Goal: Task Accomplishment & Management: Manage account settings

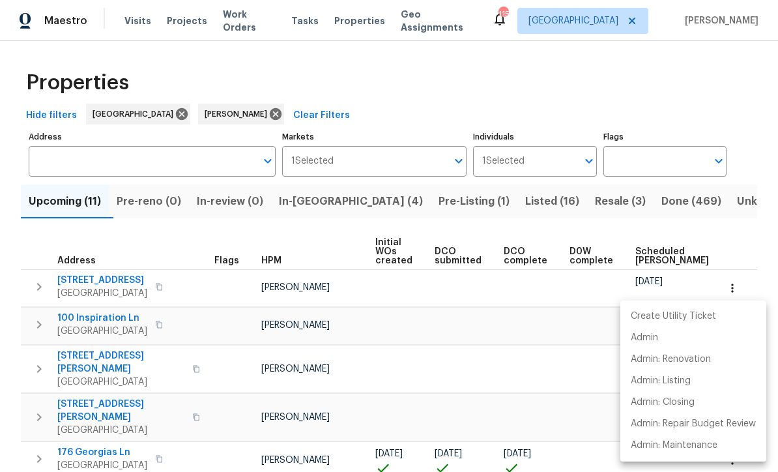
scroll to position [224, 0]
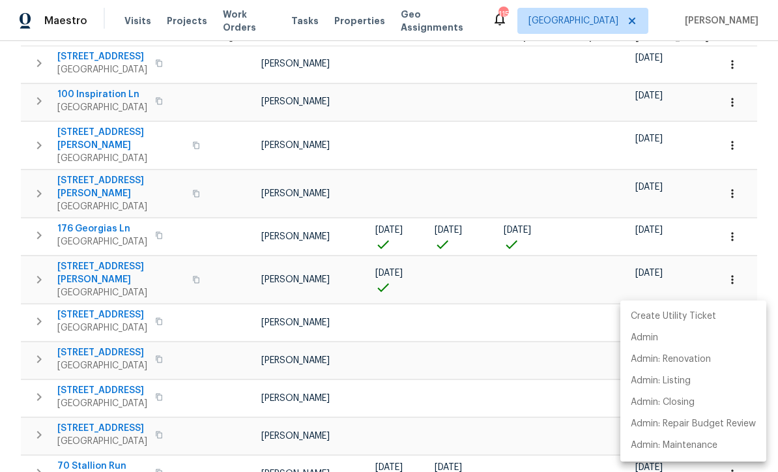
click at [33, 338] on div at bounding box center [389, 236] width 778 height 472
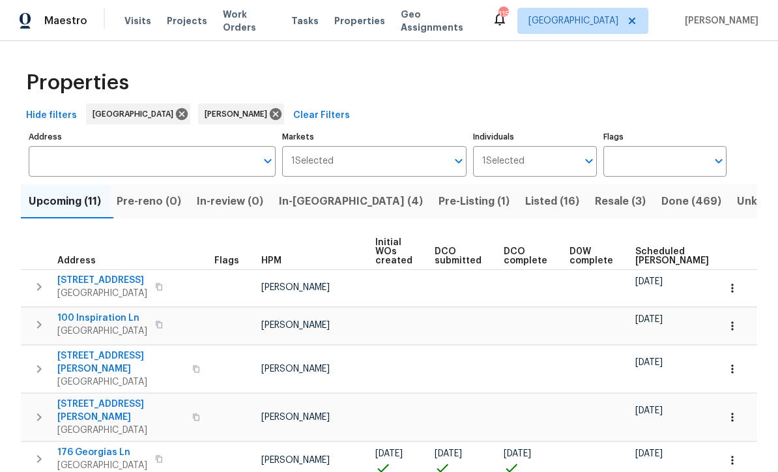
scroll to position [0, 0]
click at [327, 207] on span "In-[GEOGRAPHIC_DATA] (4)" at bounding box center [351, 201] width 144 height 18
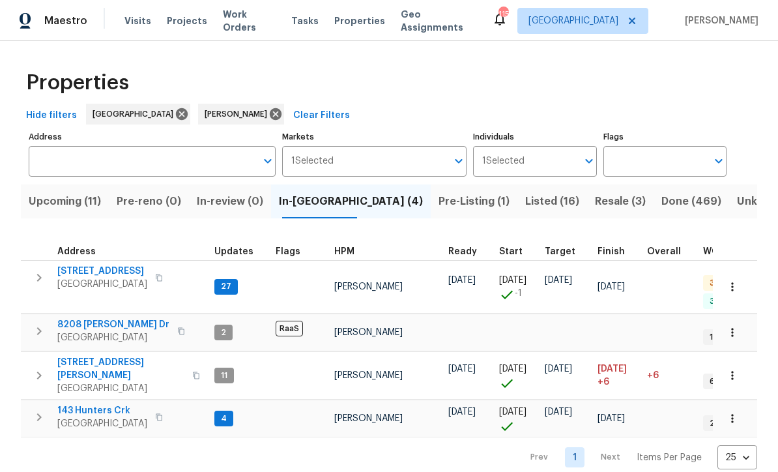
click at [84, 356] on span "422 Marty Ln" at bounding box center [120, 369] width 127 height 26
click at [85, 404] on span "143 Hunters Crk" at bounding box center [102, 410] width 90 height 13
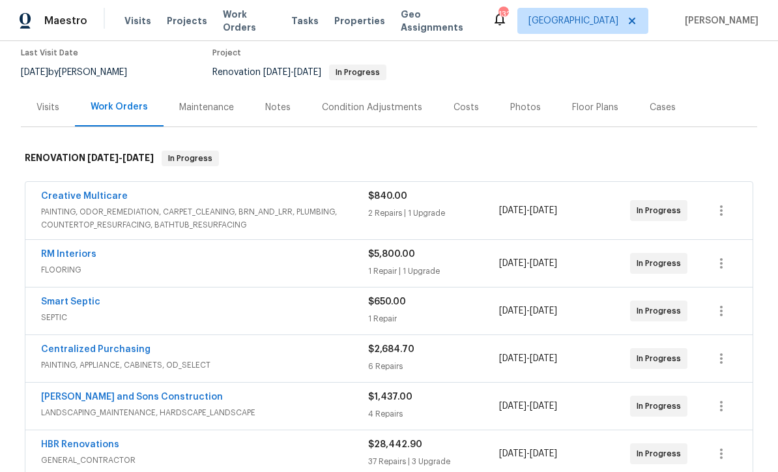
scroll to position [111, 0]
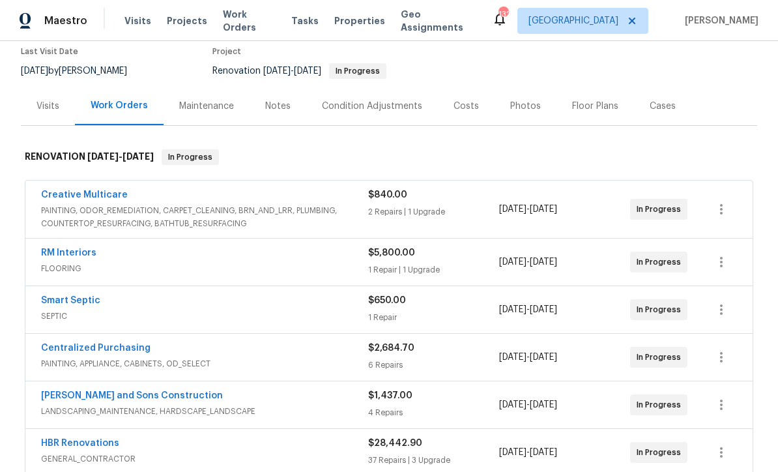
click at [65, 256] on link "RM Interiors" at bounding box center [68, 252] width 55 height 9
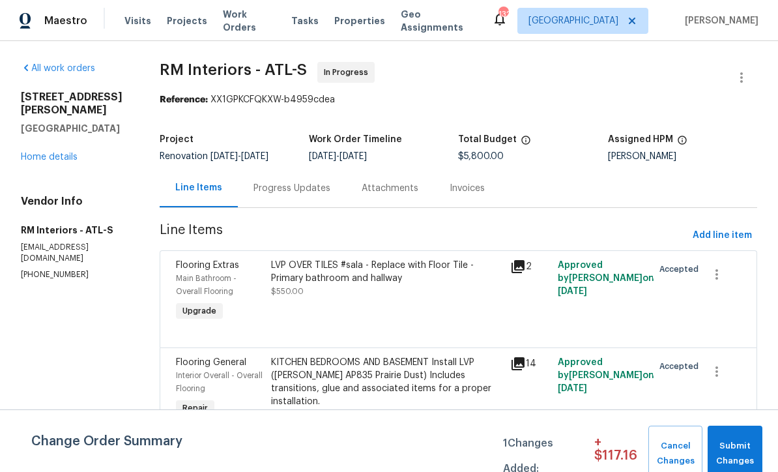
scroll to position [12, 0]
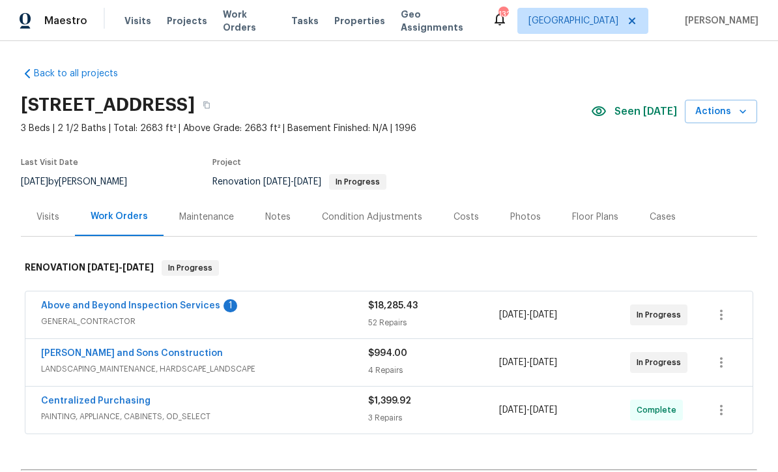
click at [111, 309] on link "Above and Beyond Inspection Services" at bounding box center [130, 305] width 179 height 9
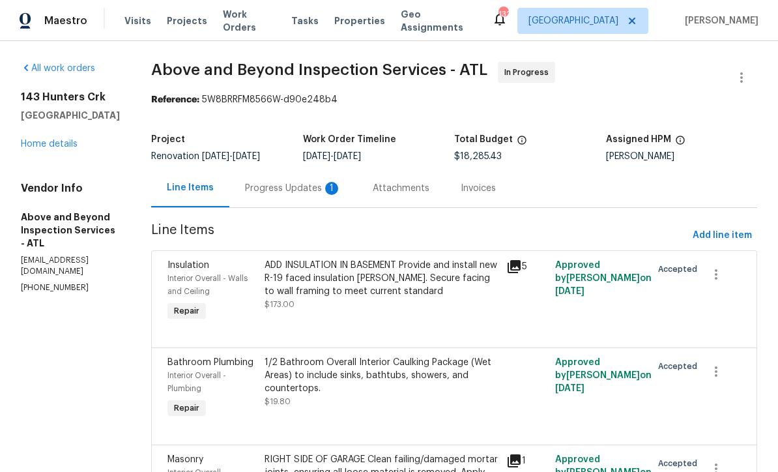
click at [321, 194] on div "Progress Updates 1" at bounding box center [293, 188] width 96 height 13
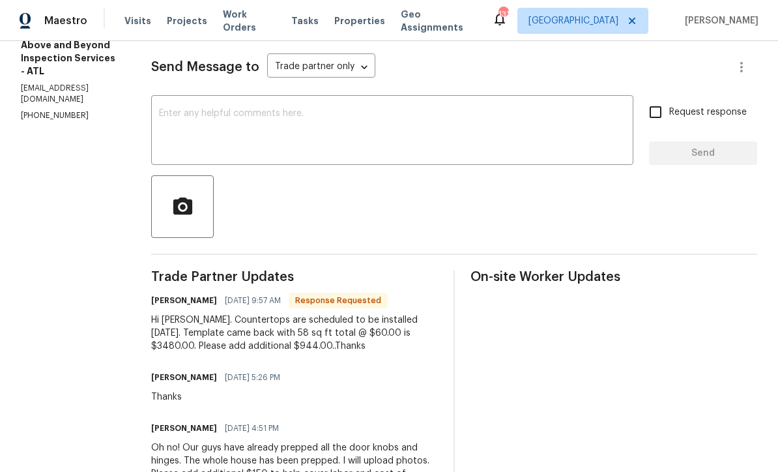
scroll to position [168, 0]
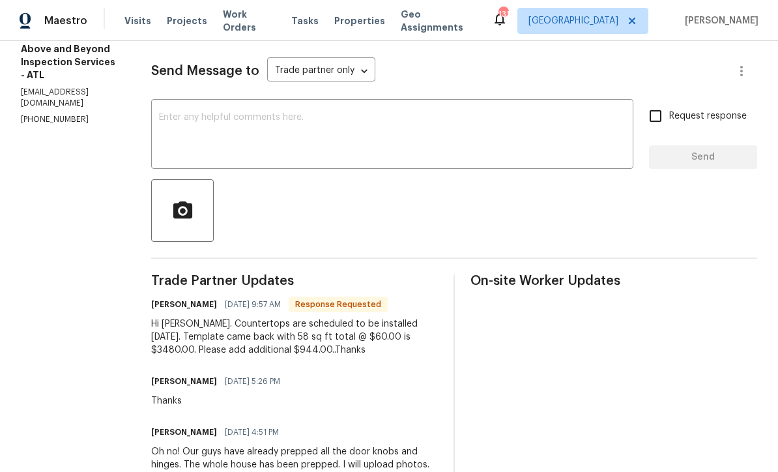
click at [218, 124] on textarea at bounding box center [392, 136] width 467 height 46
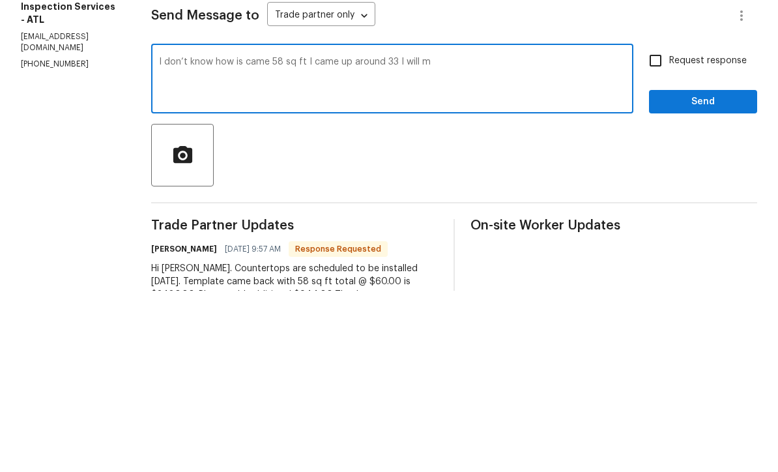
scroll to position [36, 0]
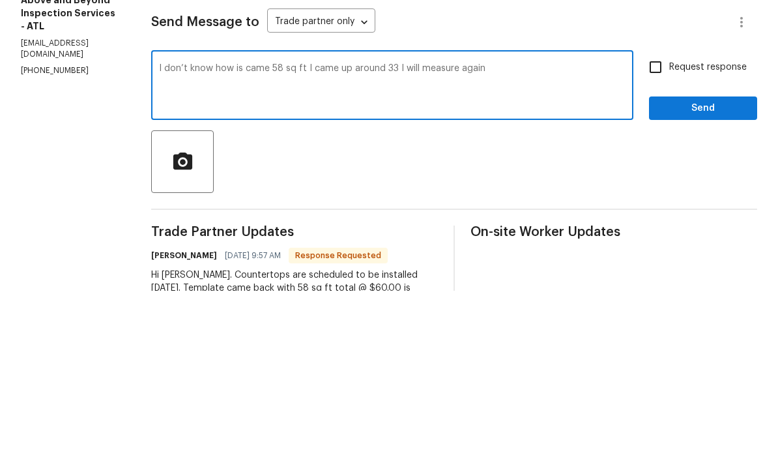
click at [443, 245] on textarea "I don’t know how is came 58 sq ft I came up around 33 I will measure again" at bounding box center [392, 268] width 467 height 46
click at [600, 245] on textarea "I don’t know how is came 58 sq ft I came up around 33 + 2 that I added I will m…" at bounding box center [392, 268] width 467 height 46
type textarea "I don’t know how is came 58 sq ft I came up around 33 + 2 that I added I will m…"
click at [663, 235] on input "Request response" at bounding box center [655, 248] width 27 height 27
checkbox input "true"
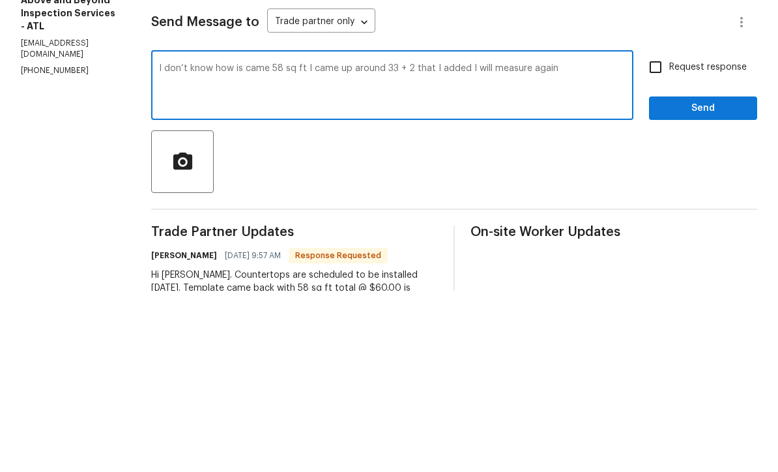
scroll to position [43, 0]
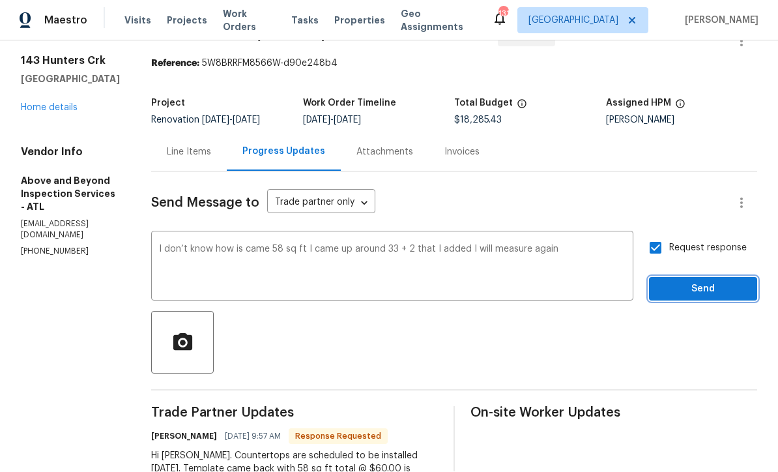
click at [688, 282] on span "Send" at bounding box center [703, 290] width 87 height 16
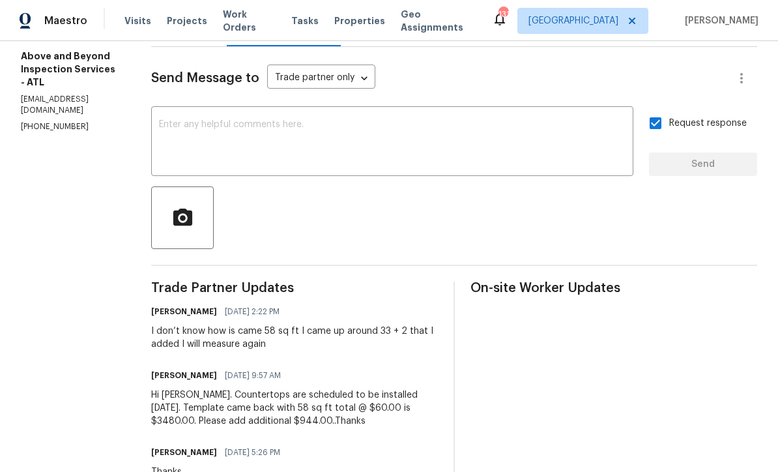
scroll to position [162, 0]
click at [222, 119] on textarea at bounding box center [392, 142] width 467 height 46
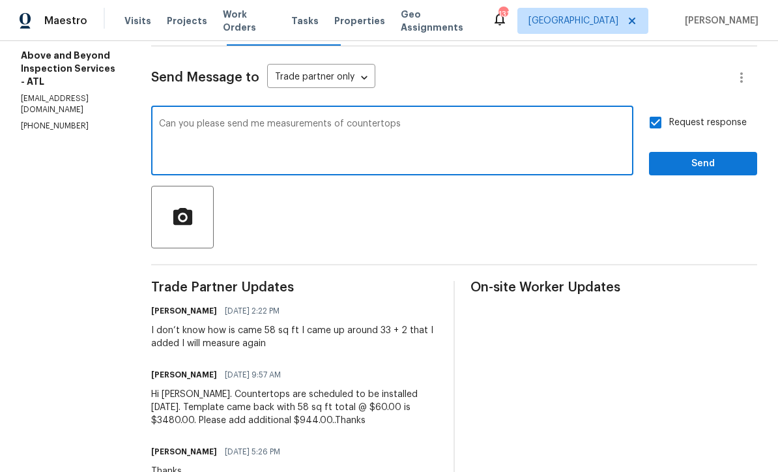
type textarea "Can you please send me measurements of countertops"
click at [692, 46] on div "Send Message to Trade partner only Trade partner only ​ Can you please send me …" at bounding box center [454, 455] width 606 height 819
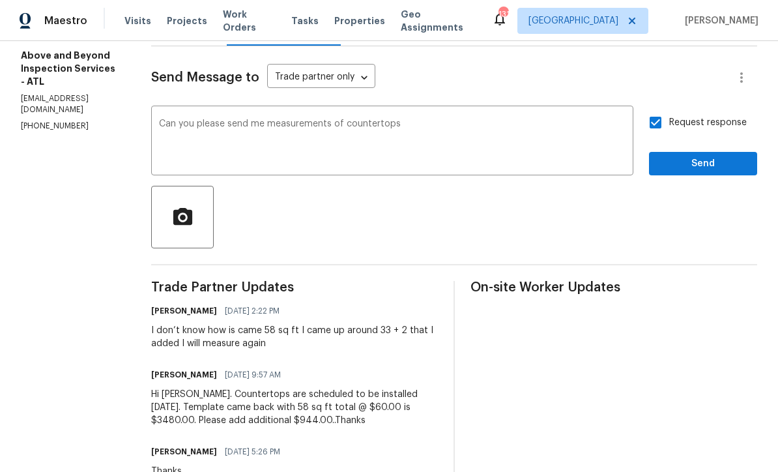
click at [662, 109] on input "Request response" at bounding box center [655, 122] width 27 height 27
click at [659, 109] on input "Request response" at bounding box center [655, 122] width 27 height 27
checkbox input "true"
click at [709, 157] on button "Send" at bounding box center [703, 164] width 108 height 24
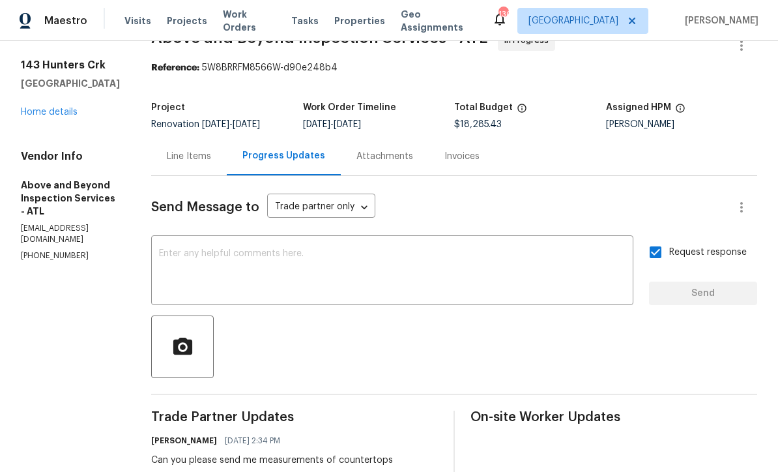
scroll to position [30, 0]
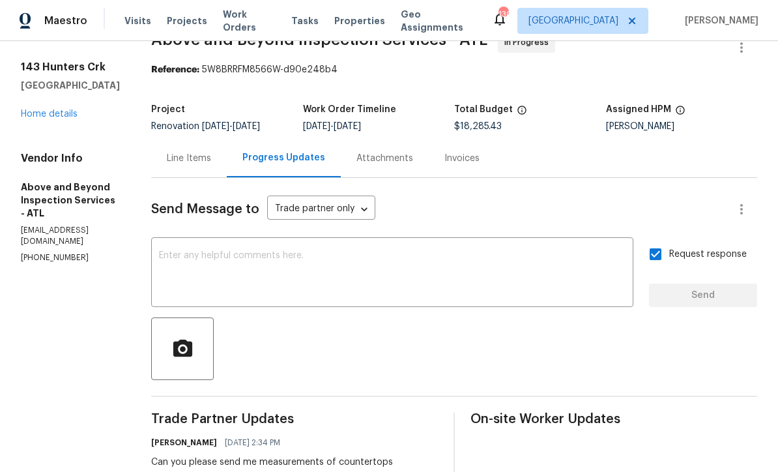
click at [42, 117] on link "Home details" at bounding box center [49, 114] width 57 height 9
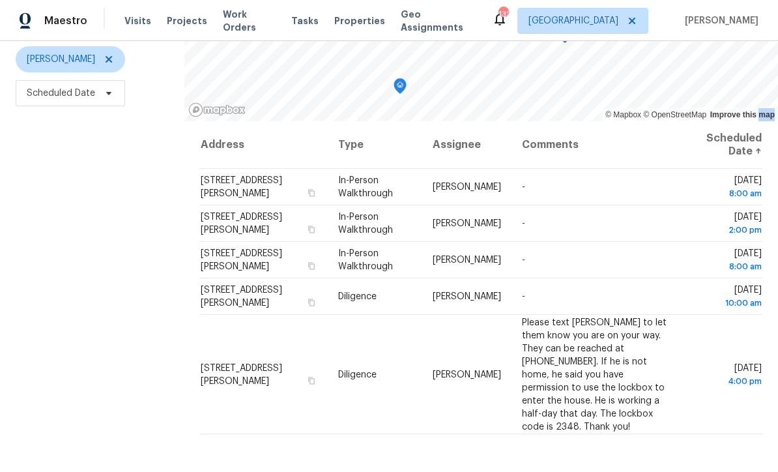
scroll to position [173, 0]
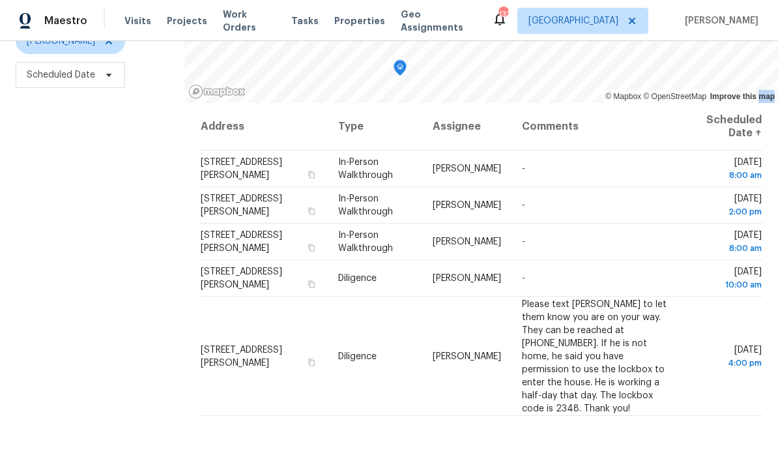
click at [104, 250] on div "Filters Reset ​ In-Person Walkthrough + 1 [PERSON_NAME] Scheduled Date" at bounding box center [92, 193] width 185 height 573
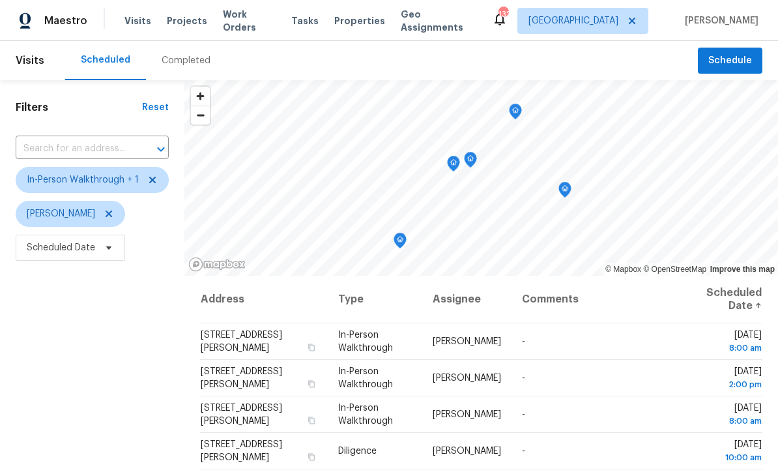
scroll to position [0, 0]
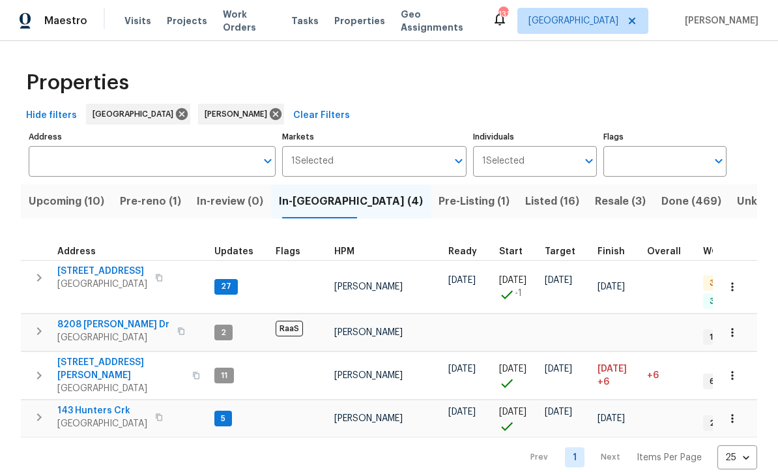
click at [89, 404] on span "143 Hunters Crk" at bounding box center [102, 410] width 90 height 13
click at [733, 412] on icon "button" at bounding box center [732, 418] width 13 height 13
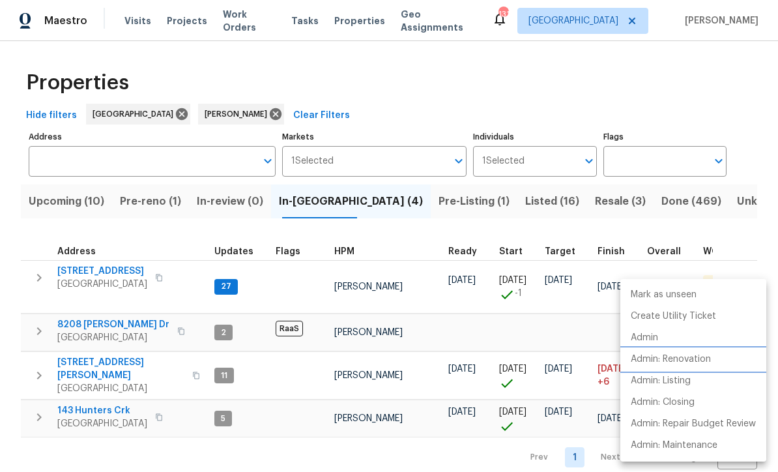
click at [705, 359] on p "Admin: Renovation" at bounding box center [671, 360] width 80 height 14
click at [96, 271] on div at bounding box center [389, 236] width 778 height 472
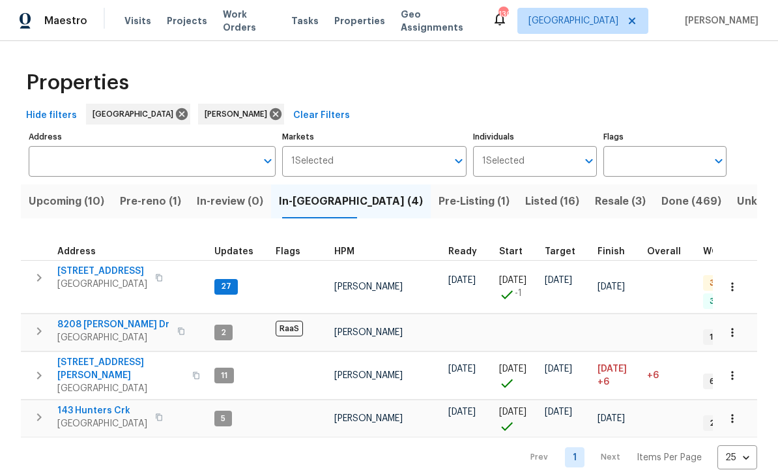
click at [98, 269] on span "188 Lost Lake Trl" at bounding box center [102, 271] width 90 height 13
click at [87, 404] on span "143 Hunters Crk" at bounding box center [102, 410] width 90 height 13
click at [742, 404] on button "button" at bounding box center [732, 418] width 29 height 29
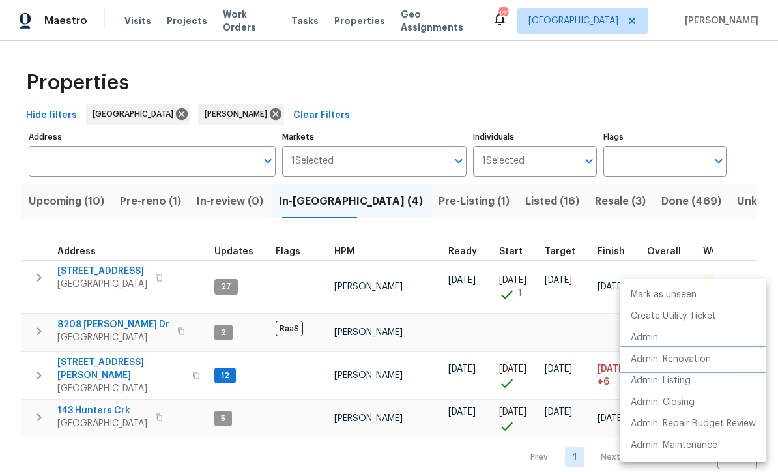
click at [679, 359] on p "Admin: Renovation" at bounding box center [671, 360] width 80 height 14
click at [705, 59] on div at bounding box center [389, 236] width 778 height 472
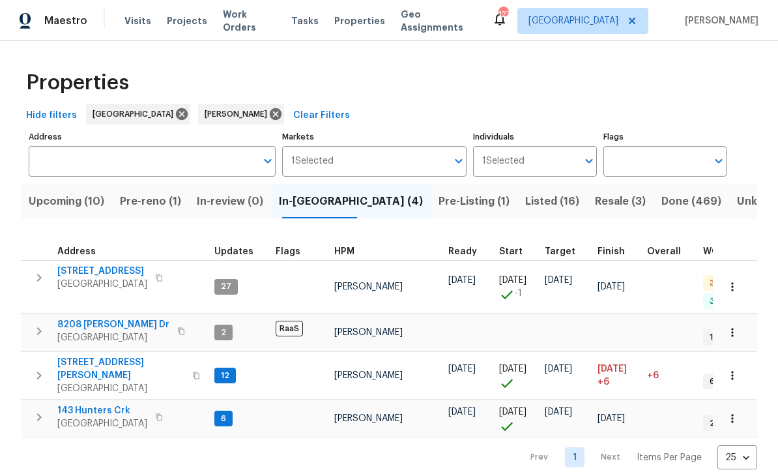
click at [87, 404] on span "143 Hunters Crk" at bounding box center [102, 410] width 90 height 13
click at [76, 356] on span "422 Marty Ln" at bounding box center [120, 369] width 127 height 26
click at [59, 194] on span "Upcoming (10)" at bounding box center [67, 201] width 76 height 18
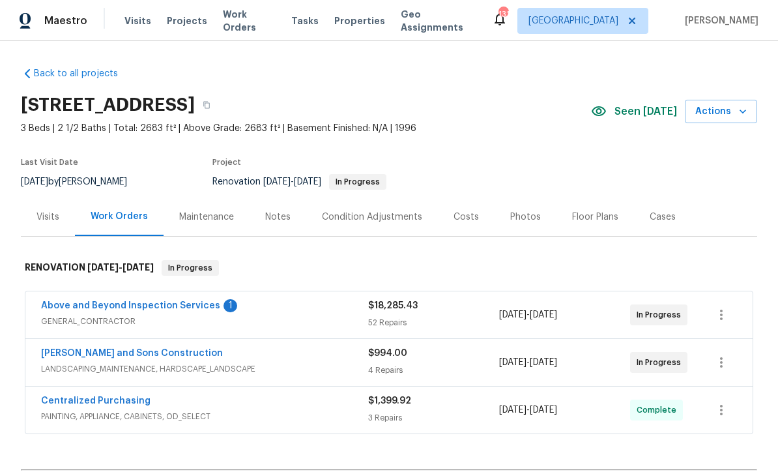
click at [113, 306] on link "Above and Beyond Inspection Services" at bounding box center [130, 305] width 179 height 9
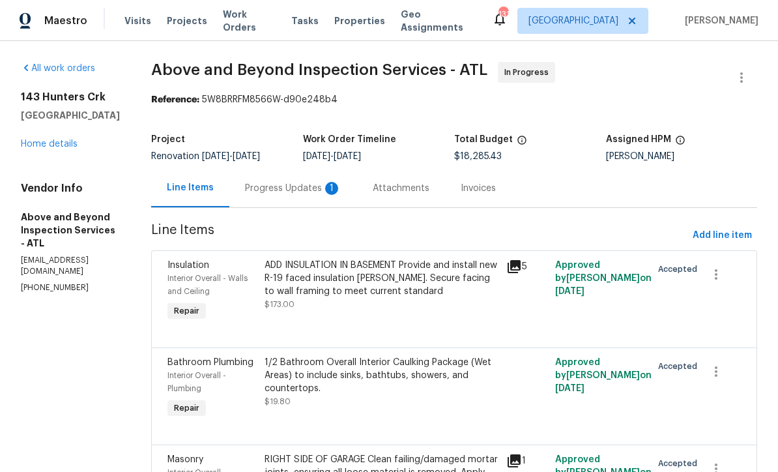
click at [311, 195] on div "Progress Updates 1" at bounding box center [293, 188] width 96 height 13
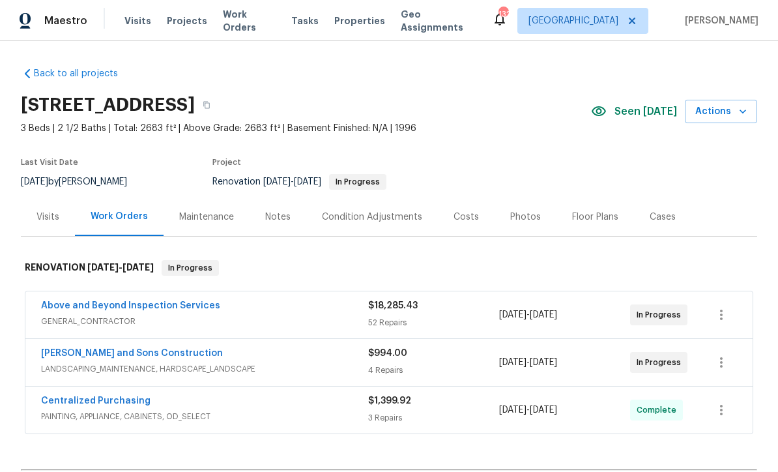
click at [110, 308] on link "Above and Beyond Inspection Services" at bounding box center [130, 305] width 179 height 9
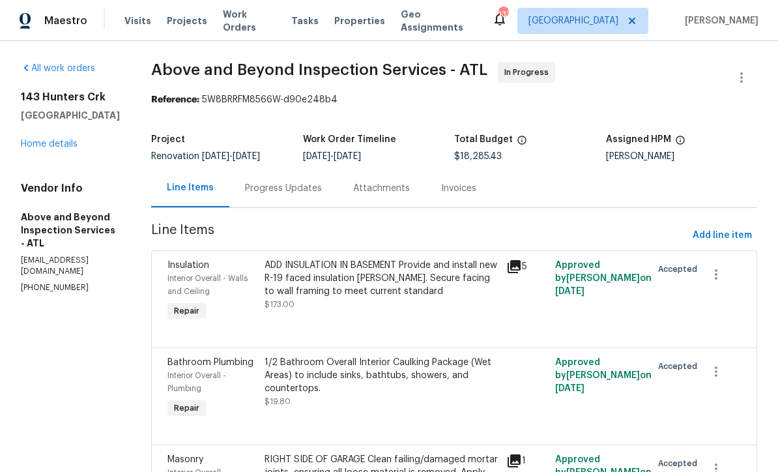
click at [318, 192] on div "Progress Updates" at bounding box center [283, 188] width 77 height 13
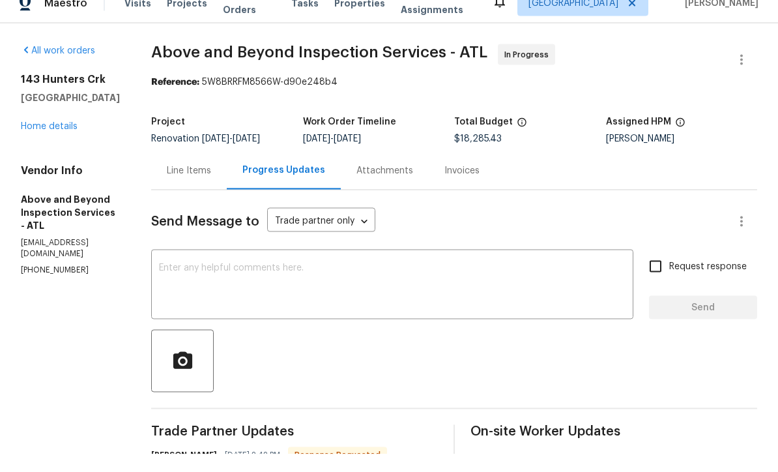
scroll to position [43, 0]
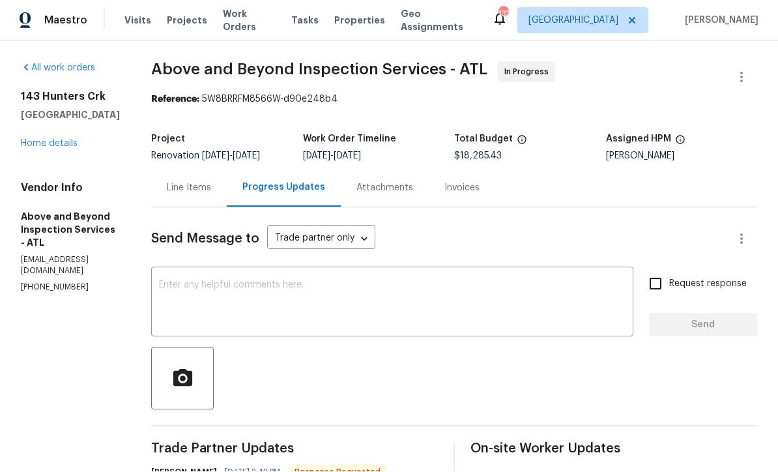
click at [215, 271] on div "x ​" at bounding box center [392, 304] width 482 height 67
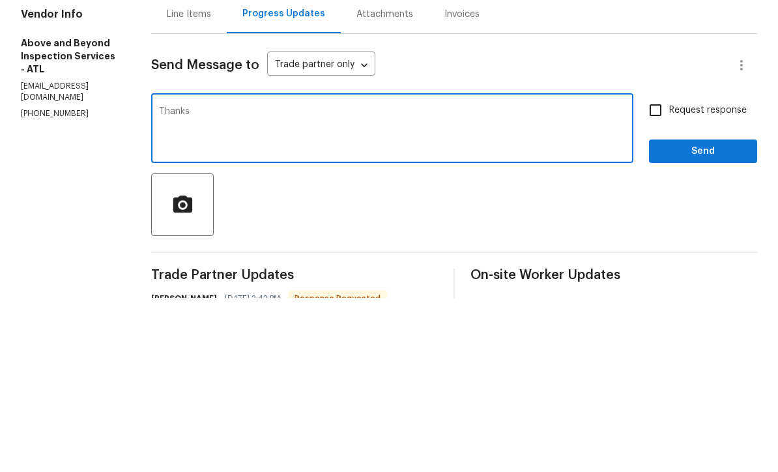
type textarea "Thanks"
click at [705, 318] on span "Send" at bounding box center [703, 326] width 87 height 16
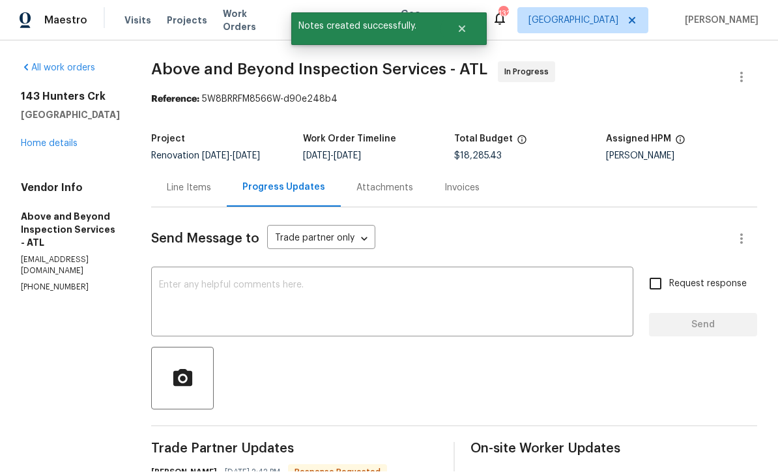
scroll to position [25, 0]
click at [51, 140] on link "Home details" at bounding box center [49, 144] width 57 height 9
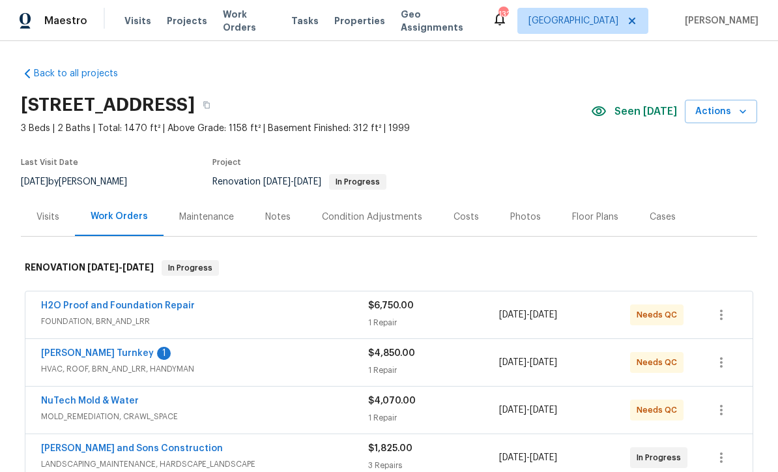
click at [71, 354] on link "[PERSON_NAME] Turnkey" at bounding box center [97, 353] width 113 height 9
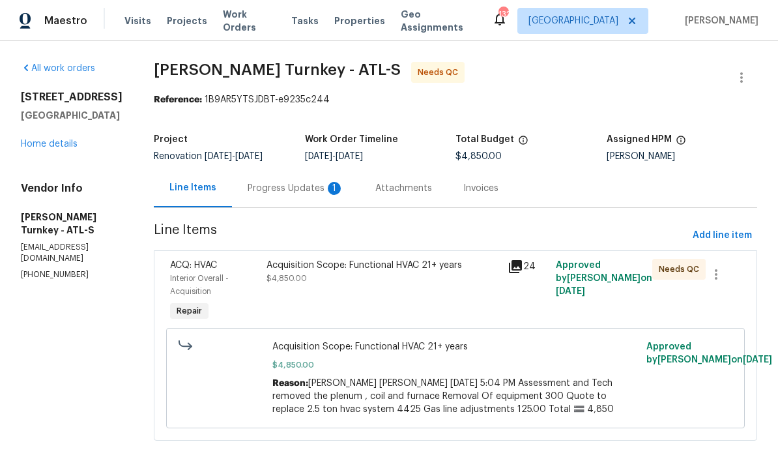
click at [280, 187] on div "Progress Updates 1" at bounding box center [296, 188] width 96 height 13
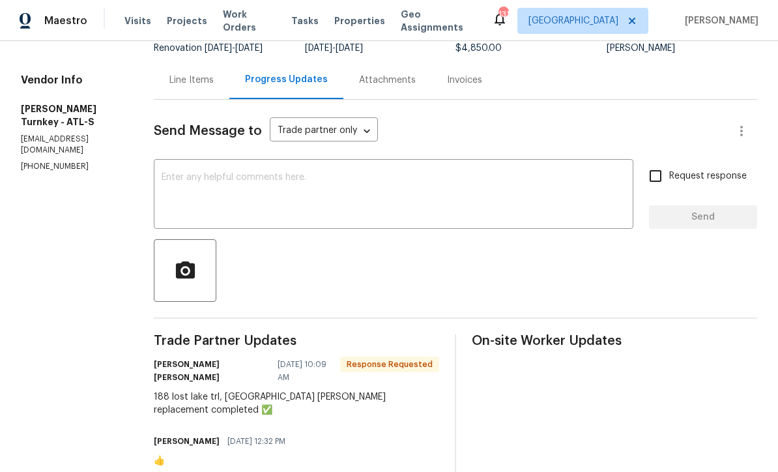
scroll to position [105, 0]
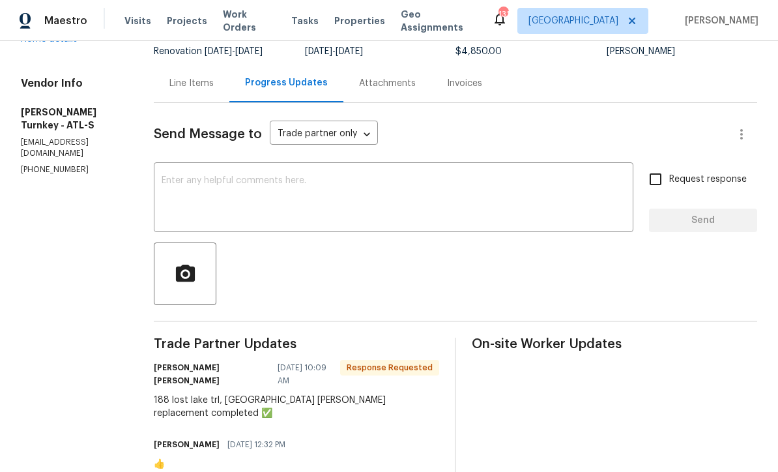
click at [156, 171] on div "x ​" at bounding box center [394, 199] width 480 height 67
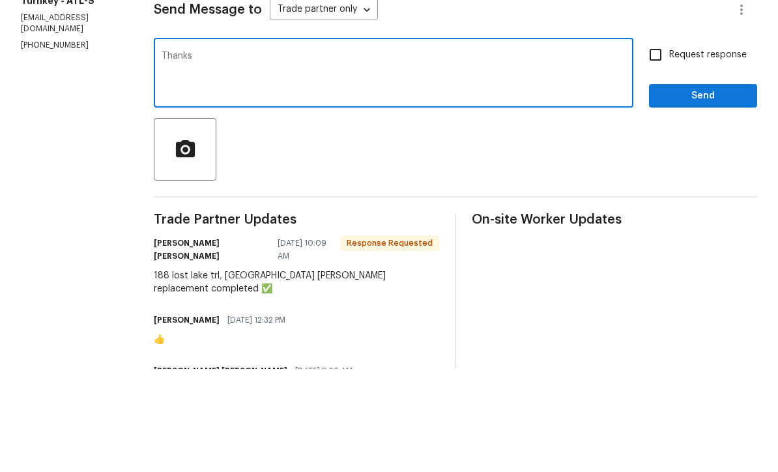
scroll to position [126, 0]
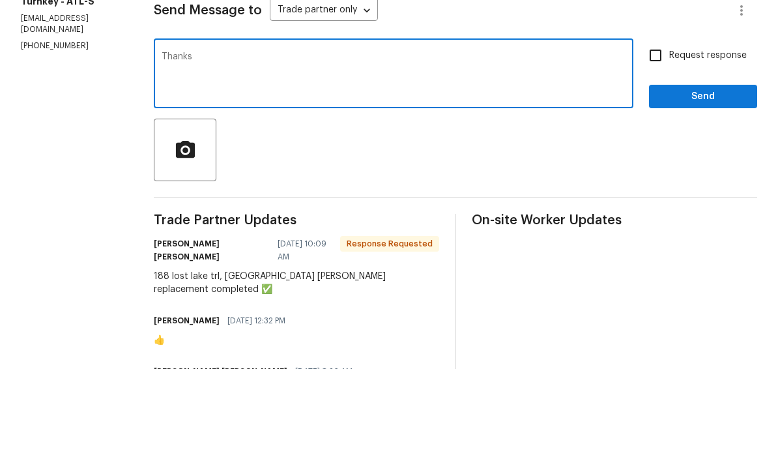
type textarea "Thanks"
click at [719, 192] on span "Send" at bounding box center [703, 200] width 87 height 16
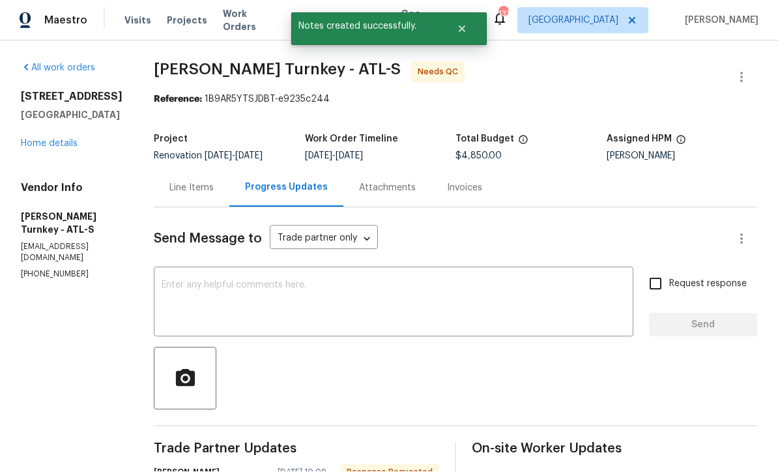
scroll to position [25, 0]
click at [177, 182] on div "Line Items" at bounding box center [192, 188] width 44 height 13
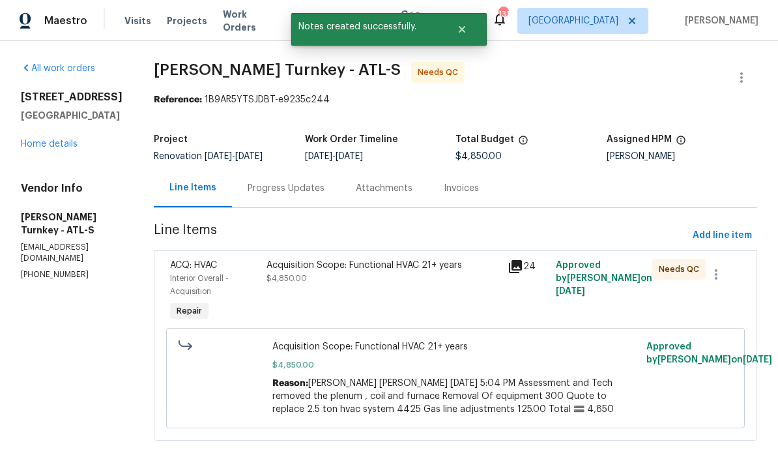
click at [300, 274] on span "$4,850.00" at bounding box center [287, 278] width 40 height 8
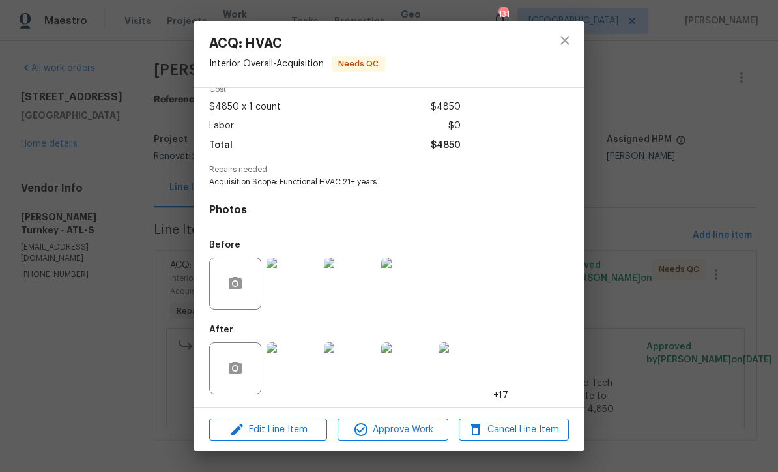
scroll to position [67, 0]
click at [303, 379] on img at bounding box center [293, 368] width 52 height 52
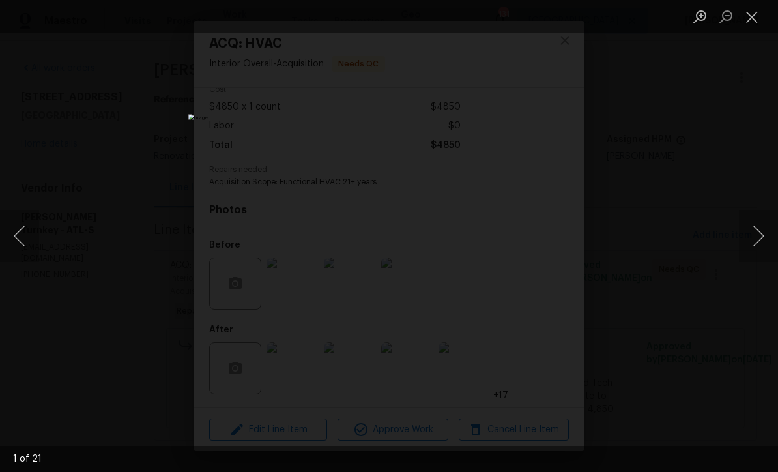
click at [767, 226] on button "Next image" at bounding box center [758, 236] width 39 height 52
click at [766, 226] on button "Next image" at bounding box center [758, 236] width 39 height 52
click at [769, 230] on button "Next image" at bounding box center [758, 236] width 39 height 52
click at [763, 231] on button "Next image" at bounding box center [758, 236] width 39 height 52
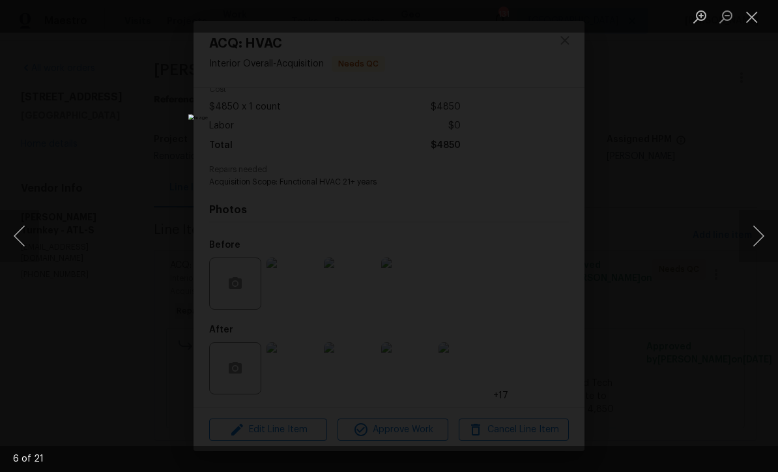
click at [764, 231] on button "Next image" at bounding box center [758, 236] width 39 height 52
click at [762, 242] on button "Next image" at bounding box center [758, 236] width 39 height 52
click at [755, 12] on button "Close lightbox" at bounding box center [752, 16] width 26 height 23
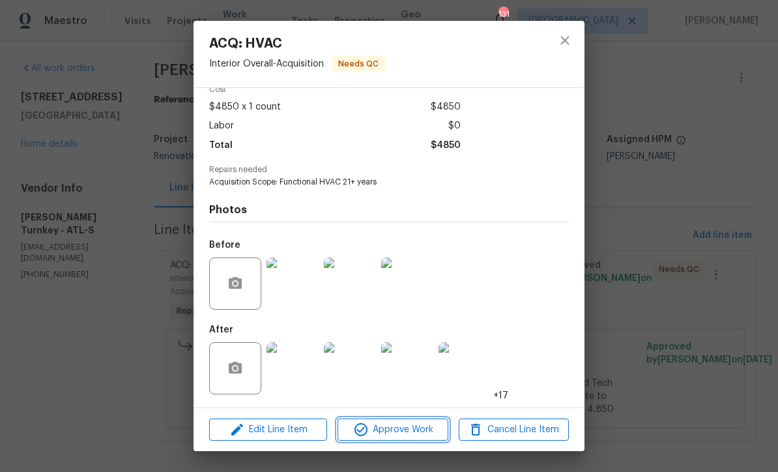
click at [394, 423] on span "Approve Work" at bounding box center [393, 430] width 102 height 16
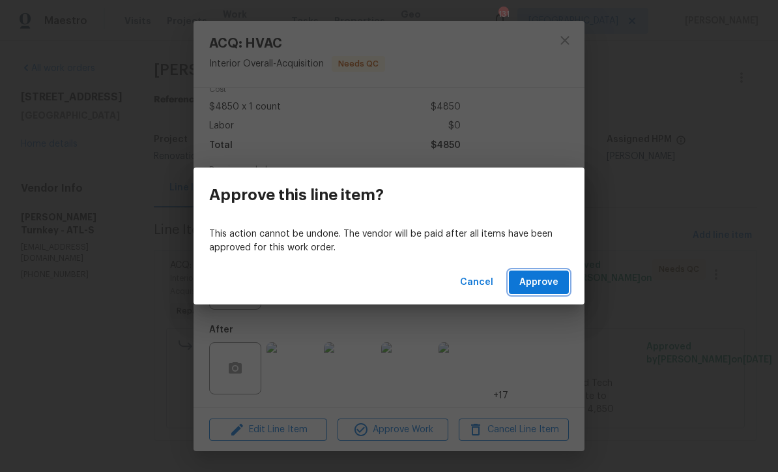
click at [541, 280] on span "Approve" at bounding box center [539, 282] width 39 height 16
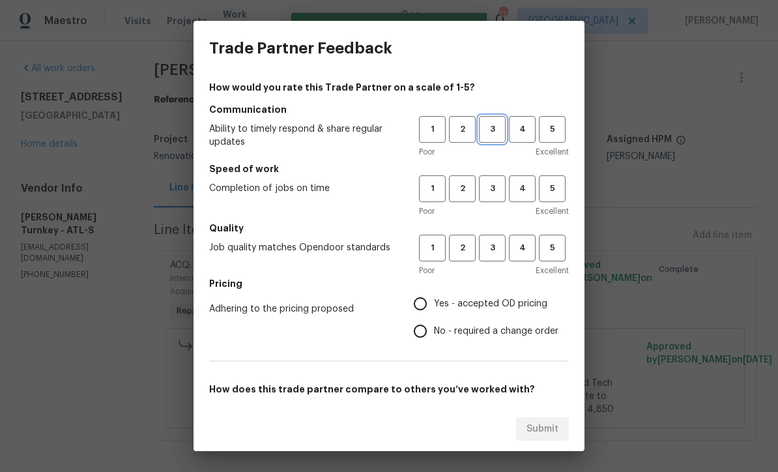
click at [492, 123] on span "3" at bounding box center [493, 129] width 24 height 15
click at [490, 177] on button "3" at bounding box center [492, 188] width 27 height 27
click at [486, 239] on button "3" at bounding box center [492, 248] width 27 height 27
click at [418, 305] on input "Yes - accepted OD pricing" at bounding box center [420, 303] width 27 height 27
radio input "true"
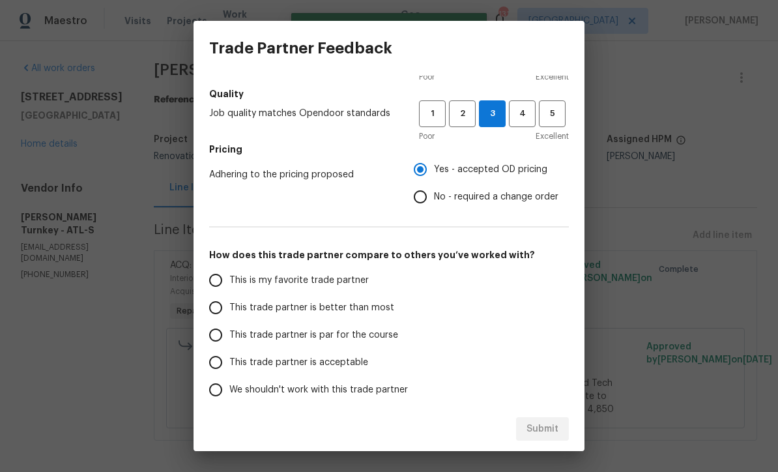
scroll to position [135, 0]
click at [202, 333] on input "This trade partner is par for the course" at bounding box center [215, 334] width 27 height 27
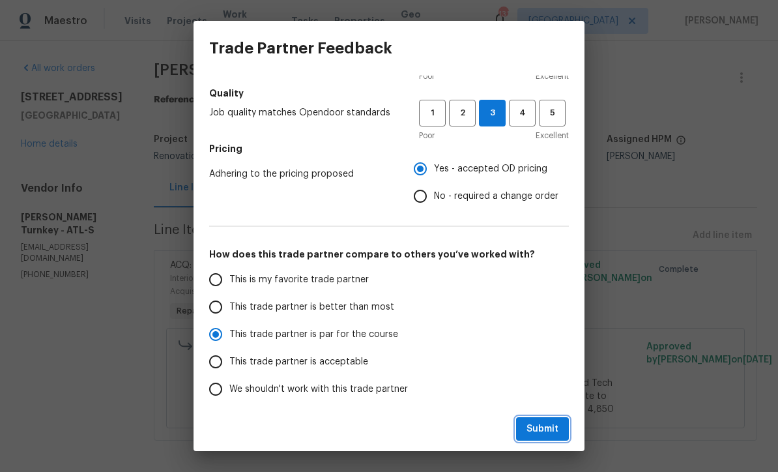
click at [551, 429] on span "Submit" at bounding box center [543, 429] width 32 height 16
radio input "true"
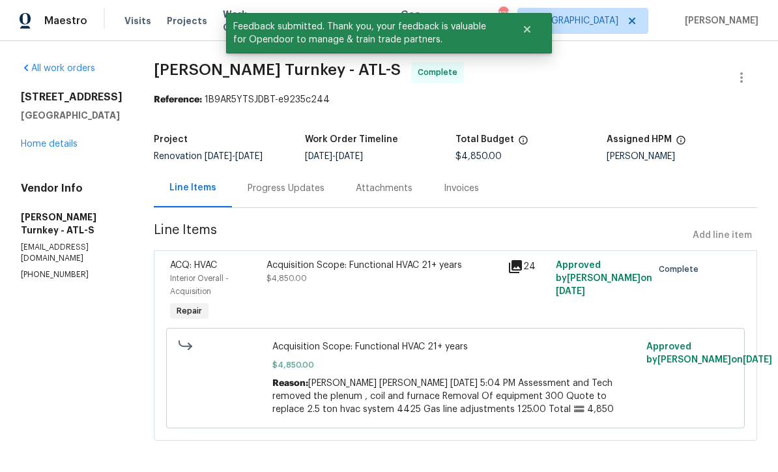
scroll to position [0, 0]
click at [48, 145] on link "Home details" at bounding box center [49, 144] width 57 height 9
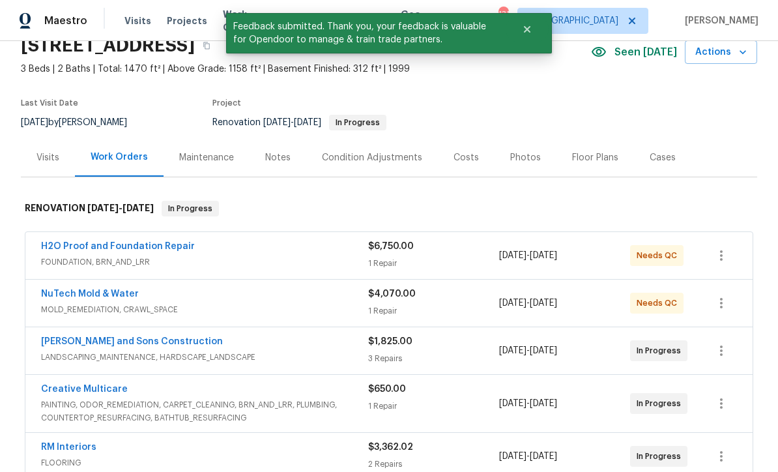
scroll to position [60, 0]
click at [78, 295] on link "NuTech Mold & Water" at bounding box center [90, 293] width 98 height 9
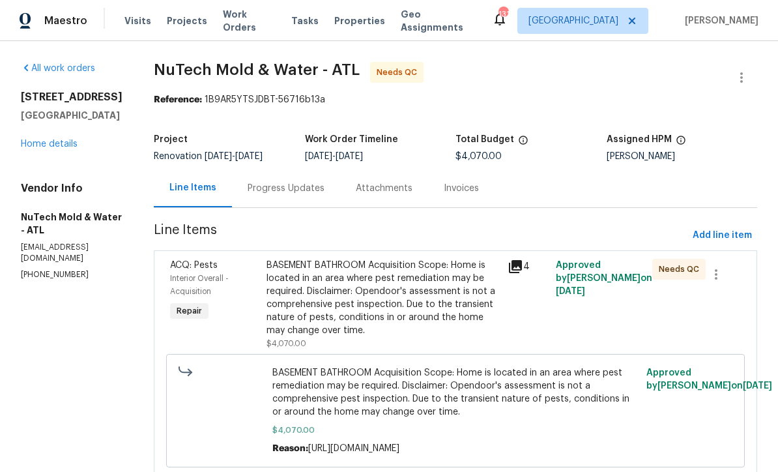
click at [254, 181] on div "Progress Updates" at bounding box center [286, 188] width 108 height 38
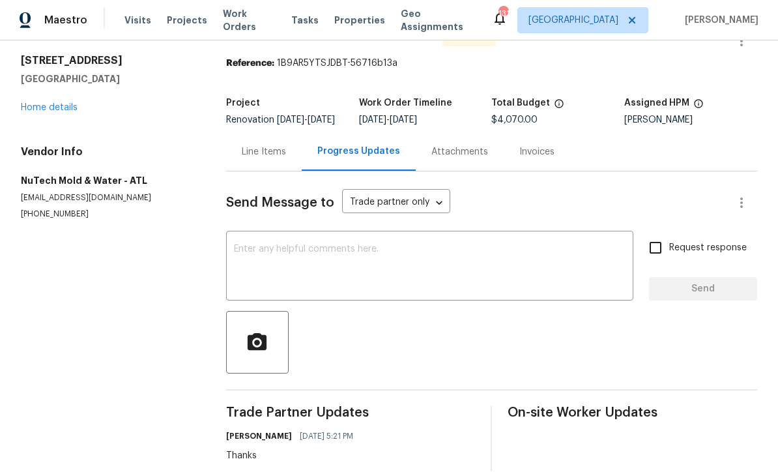
scroll to position [6, 0]
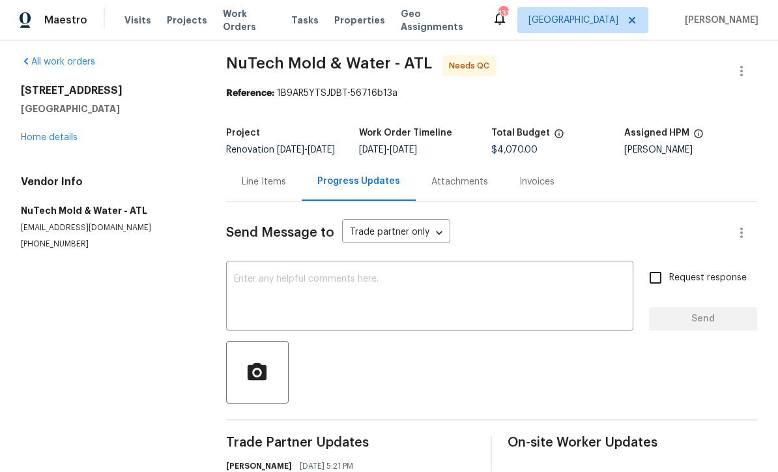
click at [248, 265] on div "x ​" at bounding box center [429, 298] width 407 height 67
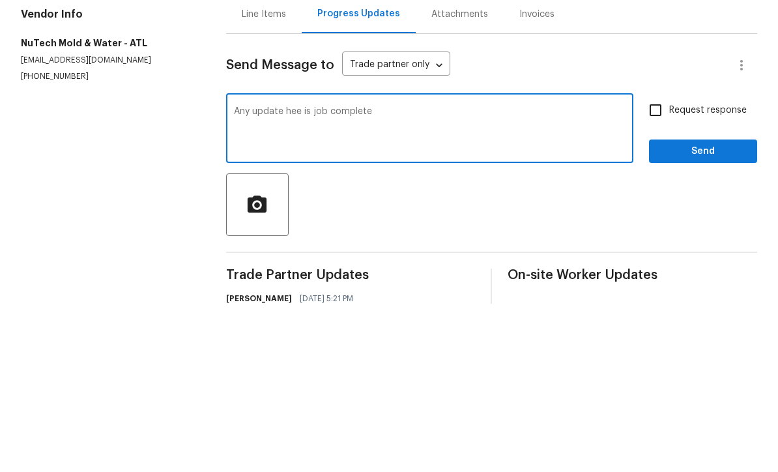
click at [299, 275] on textarea "Any update hee is job complete" at bounding box center [430, 298] width 392 height 46
click at [296, 275] on textarea "Any update hee is job complete" at bounding box center [430, 298] width 392 height 46
click at [319, 275] on textarea "Any update here is job complete" at bounding box center [430, 298] width 392 height 46
type textarea "Any update here is it job complete"
click at [662, 265] on input "Request response" at bounding box center [655, 278] width 27 height 27
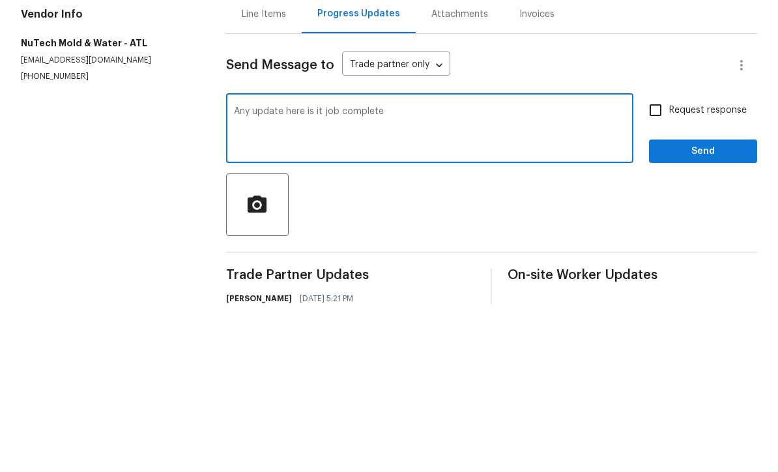
checkbox input "true"
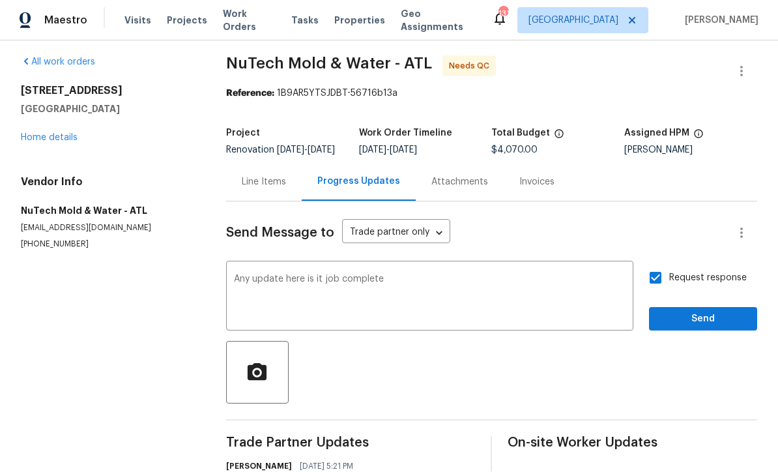
click at [707, 271] on div "Request response Send" at bounding box center [703, 298] width 108 height 67
click at [716, 312] on span "Send" at bounding box center [703, 320] width 87 height 16
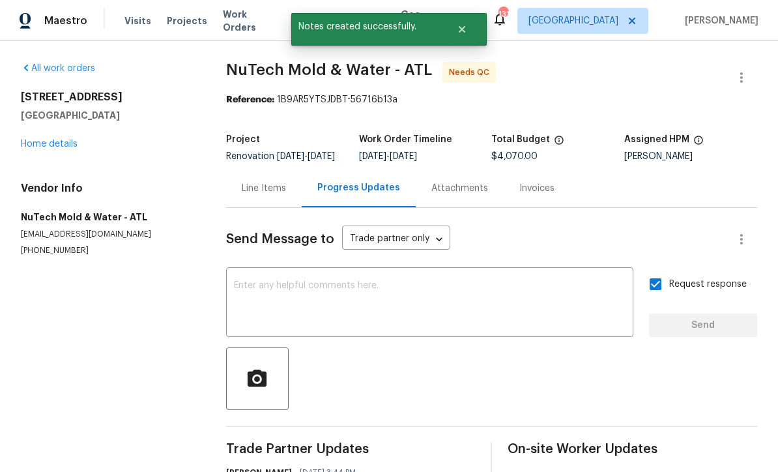
scroll to position [0, 0]
click at [42, 143] on link "Home details" at bounding box center [49, 144] width 57 height 9
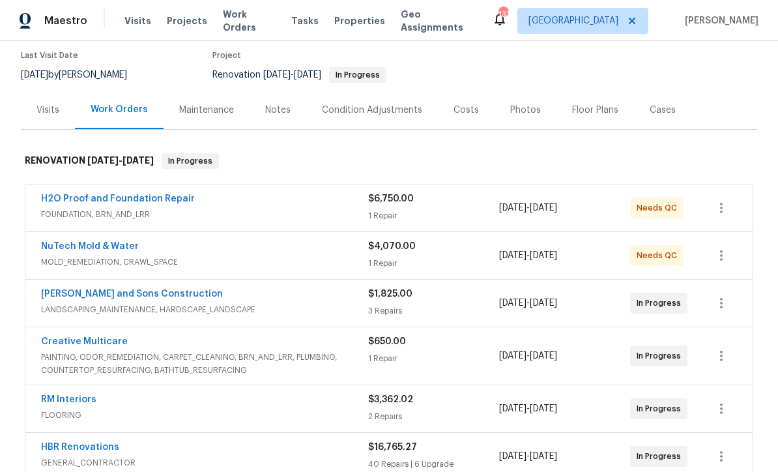
scroll to position [106, 0]
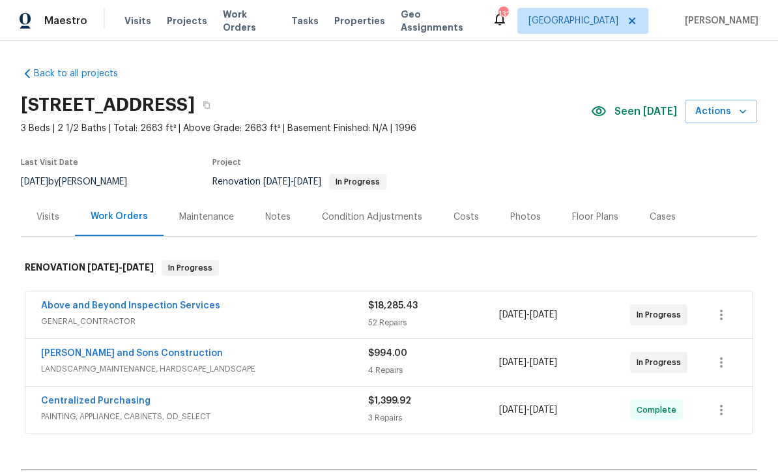
click at [90, 302] on link "Above and Beyond Inspection Services" at bounding box center [130, 305] width 179 height 9
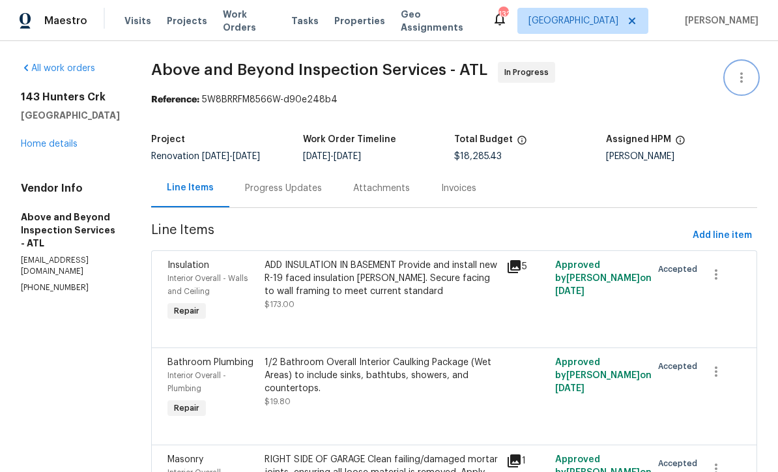
click at [739, 71] on icon "button" at bounding box center [742, 78] width 16 height 16
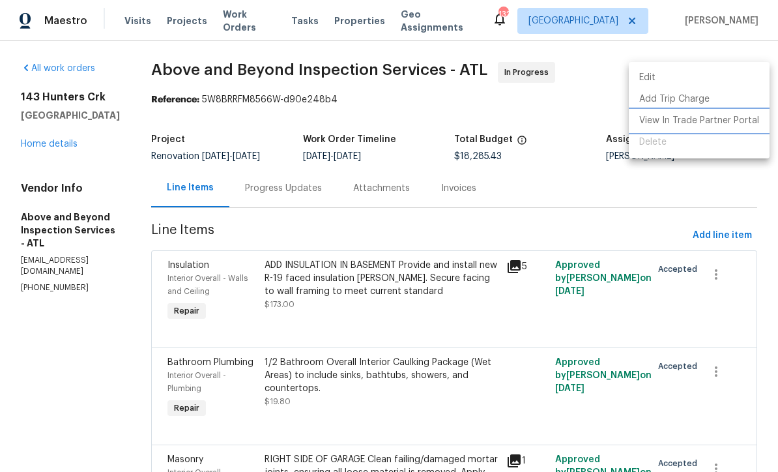
click at [727, 121] on li "View In Trade Partner Portal" at bounding box center [699, 121] width 141 height 22
click at [606, 192] on div at bounding box center [389, 236] width 778 height 472
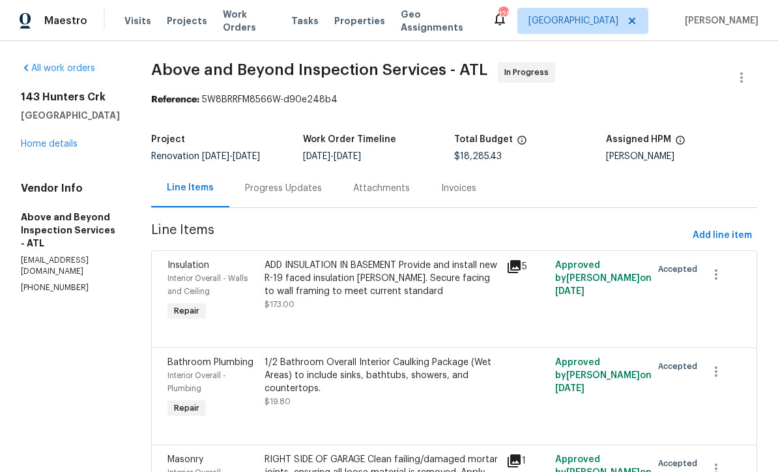
click at [280, 4] on div "Maestro Visits Projects Work Orders Tasks Properties Geo Assignments 129 Atlant…" at bounding box center [389, 20] width 778 height 41
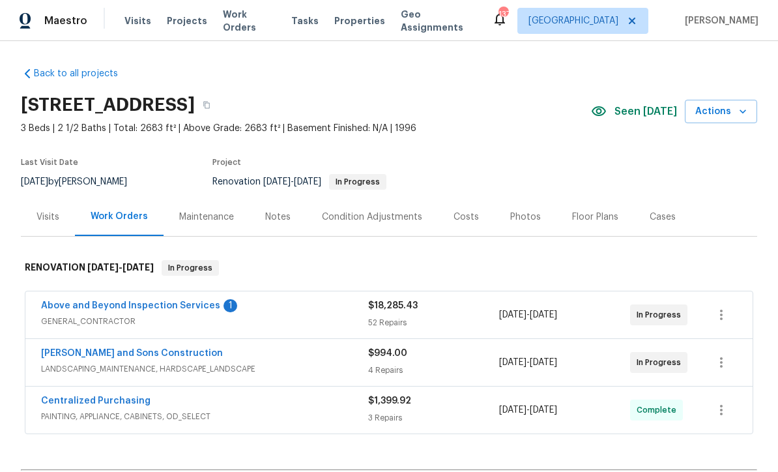
click at [103, 308] on link "Above and Beyond Inspection Services" at bounding box center [130, 305] width 179 height 9
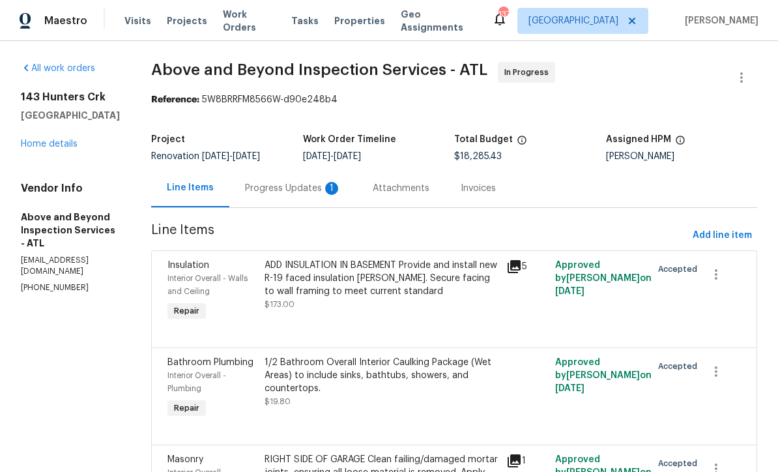
click at [312, 192] on div "Progress Updates 1" at bounding box center [293, 188] width 96 height 13
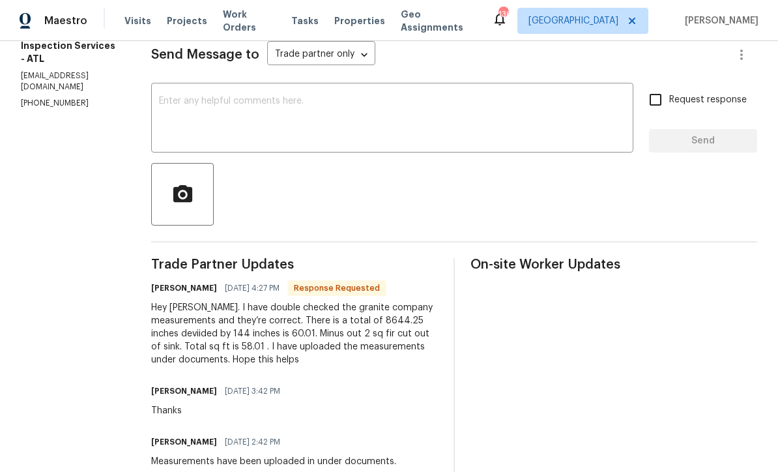
scroll to position [169, 0]
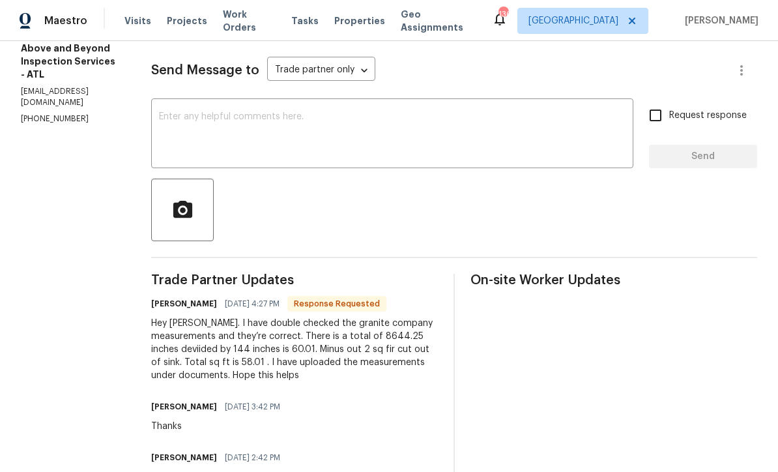
click at [221, 117] on div "x ​" at bounding box center [392, 135] width 482 height 67
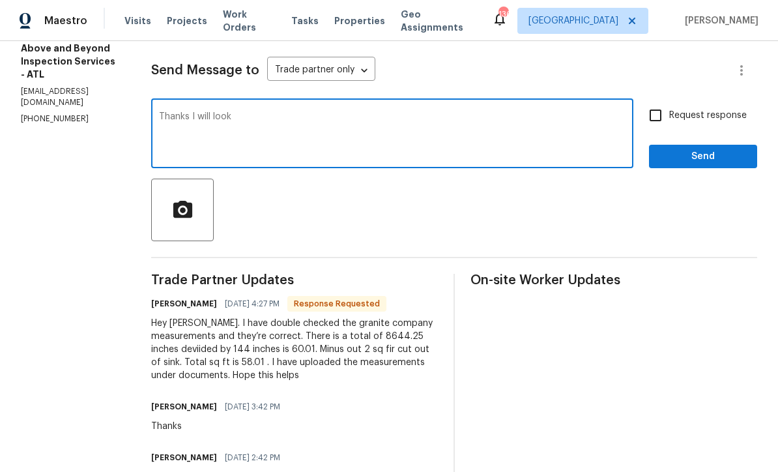
type textarea "Thanks I will look"
click at [655, 120] on input "Request response" at bounding box center [655, 115] width 27 height 27
checkbox input "true"
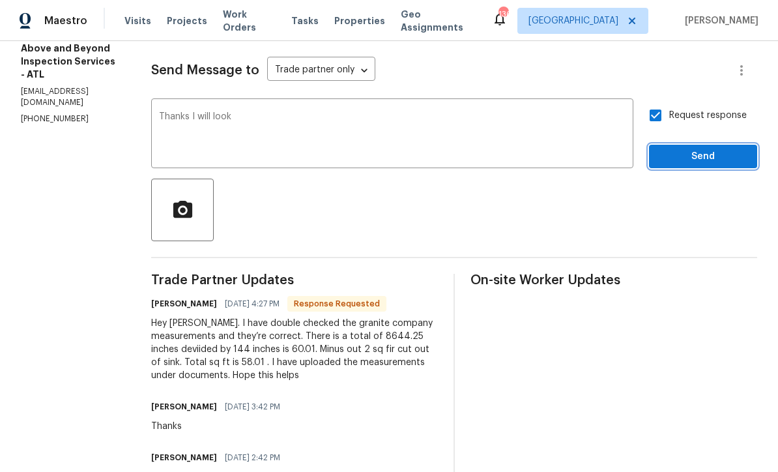
click at [698, 165] on span "Send" at bounding box center [703, 157] width 87 height 16
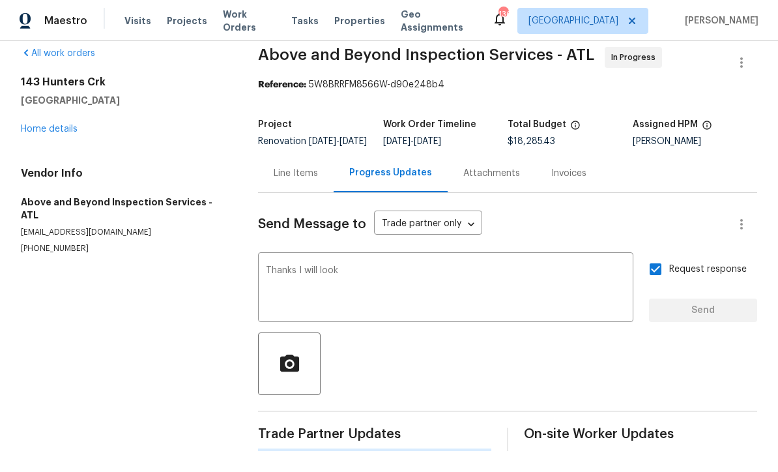
scroll to position [0, 0]
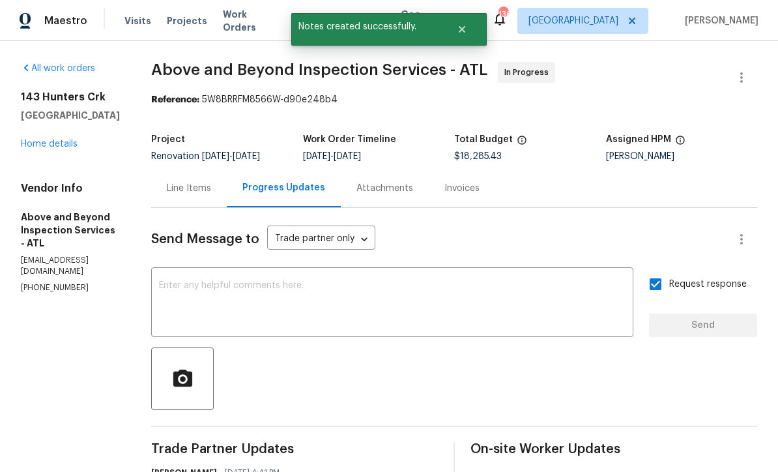
click at [43, 143] on link "Home details" at bounding box center [49, 144] width 57 height 9
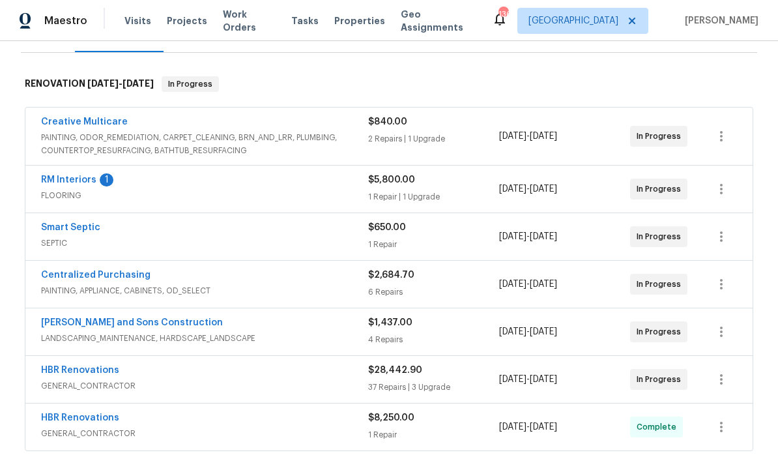
scroll to position [191, 0]
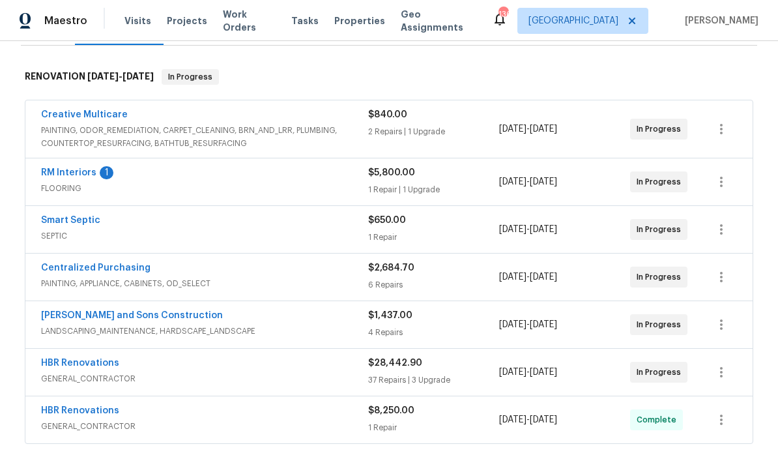
click at [68, 173] on link "RM Interiors" at bounding box center [68, 172] width 55 height 9
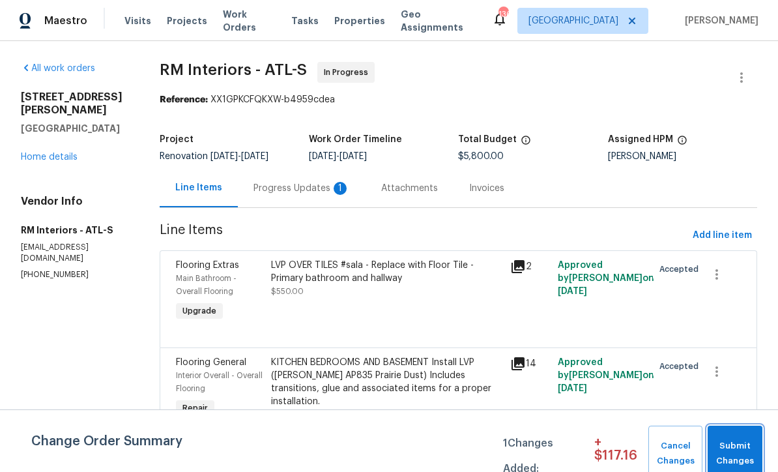
click at [739, 441] on span "Submit Changes" at bounding box center [736, 454] width 42 height 30
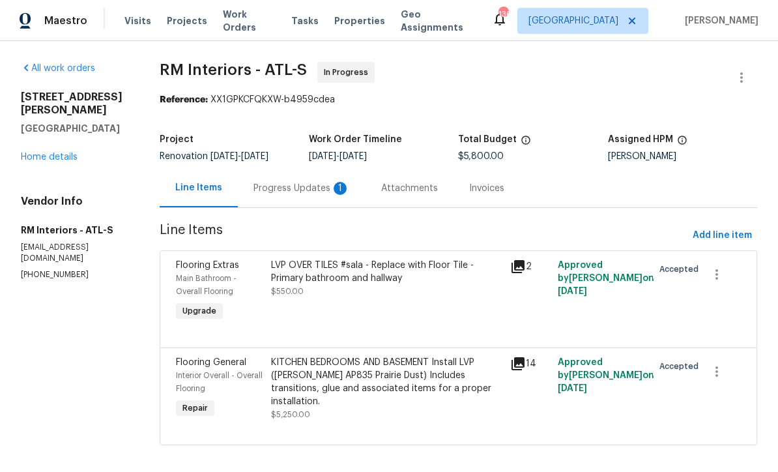
click at [272, 184] on div "Progress Updates 1" at bounding box center [302, 188] width 96 height 13
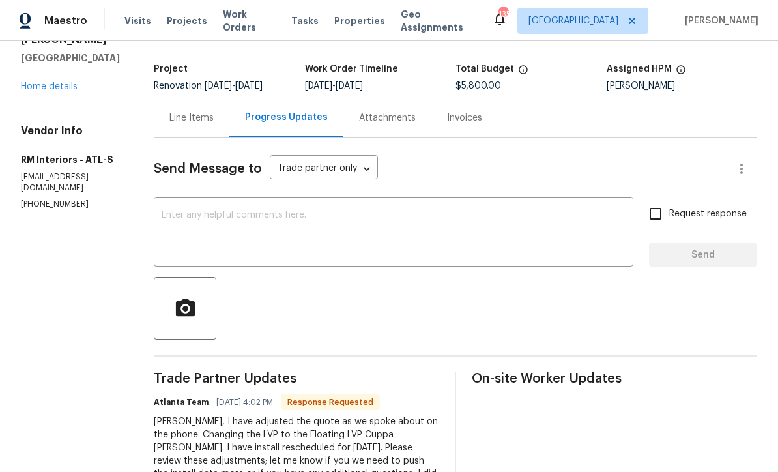
scroll to position [54, 0]
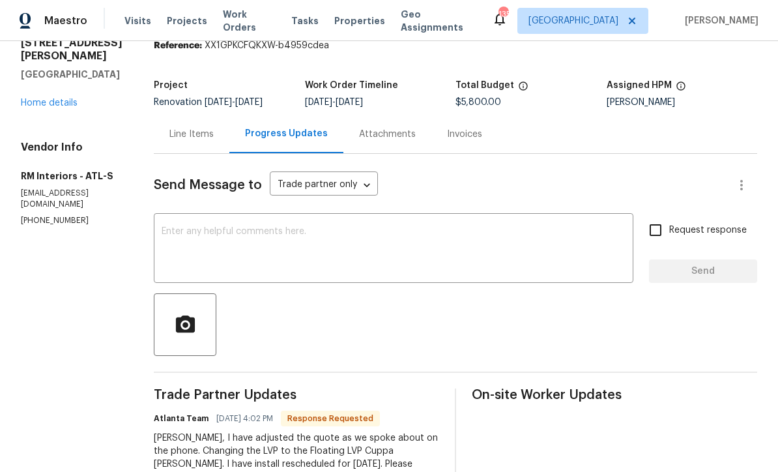
click at [177, 130] on div "Line Items" at bounding box center [192, 134] width 44 height 13
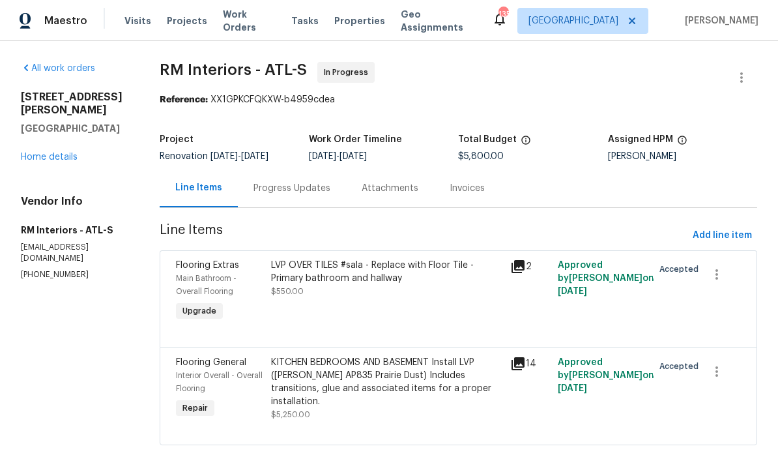
scroll to position [12, 0]
click at [321, 364] on div "KITCHEN BEDROOMS AND BASEMENT Install LVP (Knighton AP835 Prairie Dust) Include…" at bounding box center [386, 382] width 231 height 52
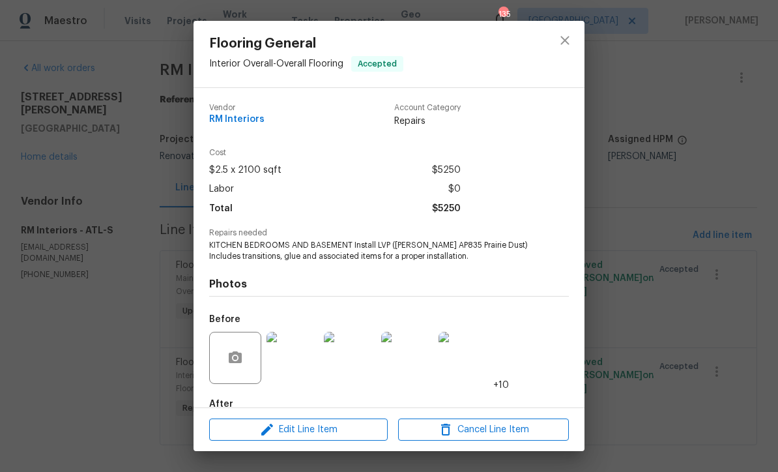
scroll to position [0, 0]
click at [569, 40] on icon "close" at bounding box center [565, 41] width 16 height 16
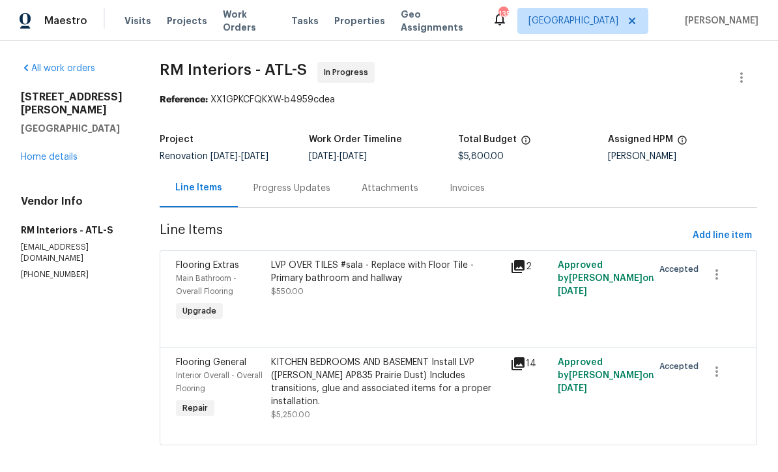
click at [276, 182] on div "Progress Updates" at bounding box center [292, 188] width 77 height 13
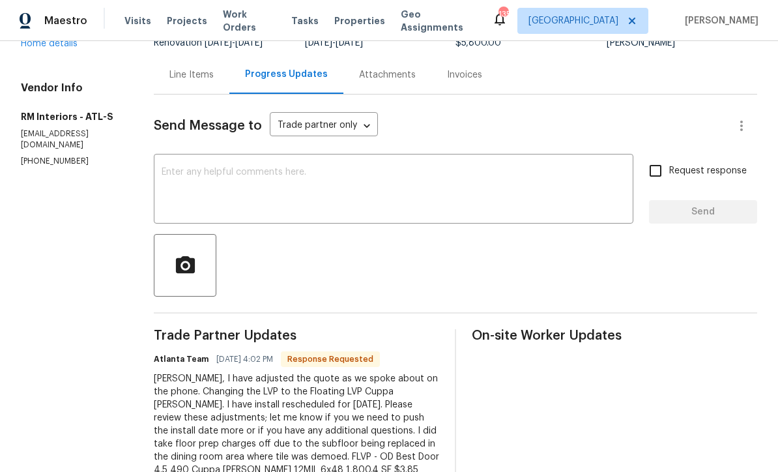
scroll to position [104, 0]
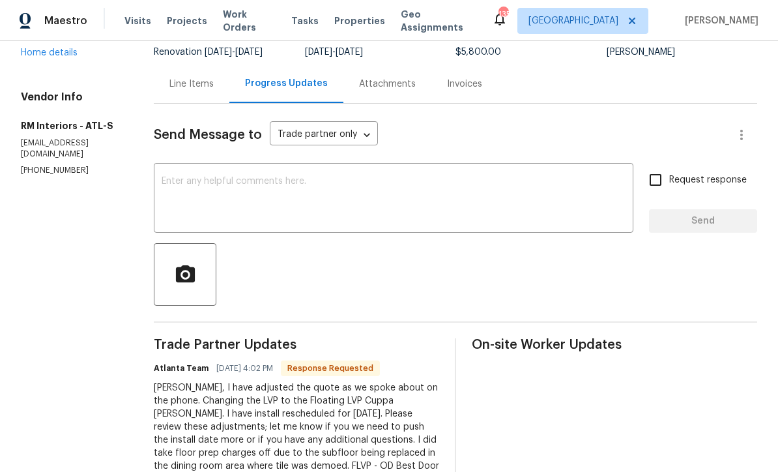
click at [162, 177] on textarea at bounding box center [394, 200] width 464 height 46
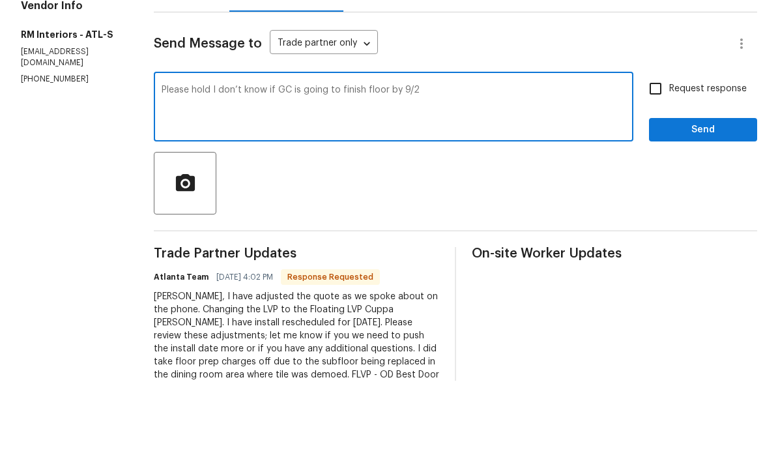
click at [432, 177] on textarea "Please hold I don’t know if GC is going to finish floor by 9/2" at bounding box center [394, 200] width 464 height 46
type textarea "Please hold I don’t know if GC is going to finish floor by 9/2 I will let you k…"
click at [657, 166] on input "Request response" at bounding box center [655, 179] width 27 height 27
checkbox input "true"
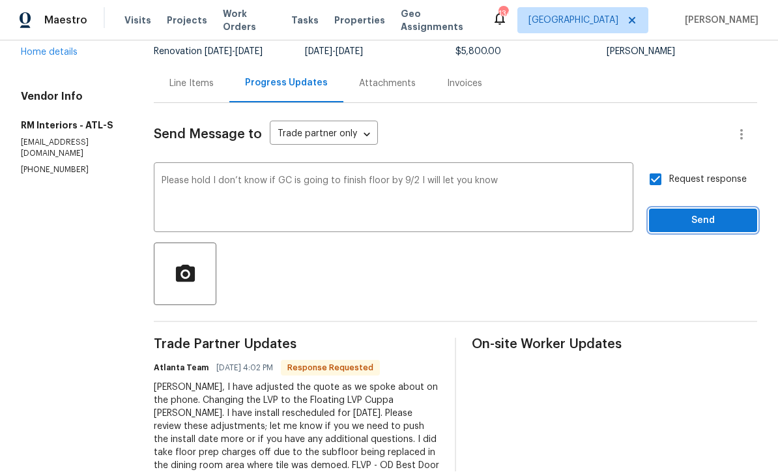
click at [692, 209] on button "Send" at bounding box center [703, 221] width 108 height 24
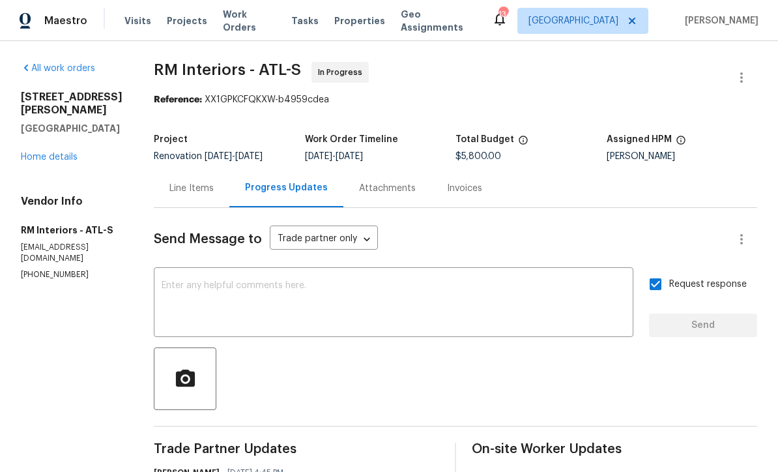
scroll to position [0, 0]
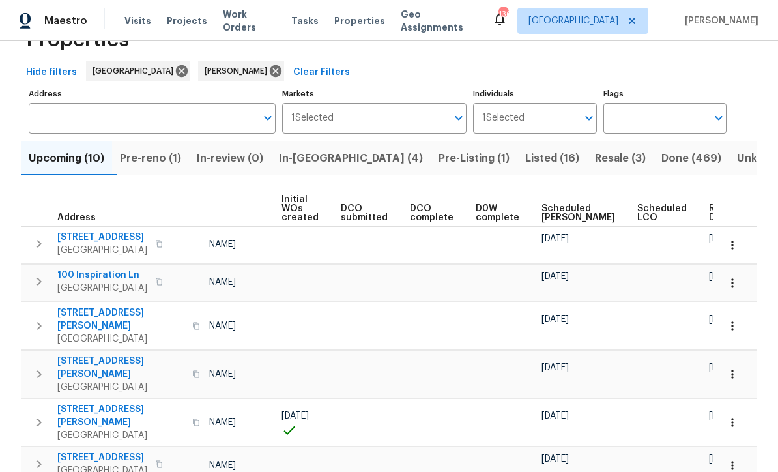
scroll to position [0, 93]
click at [710, 216] on span "Ready Date" at bounding box center [724, 213] width 29 height 18
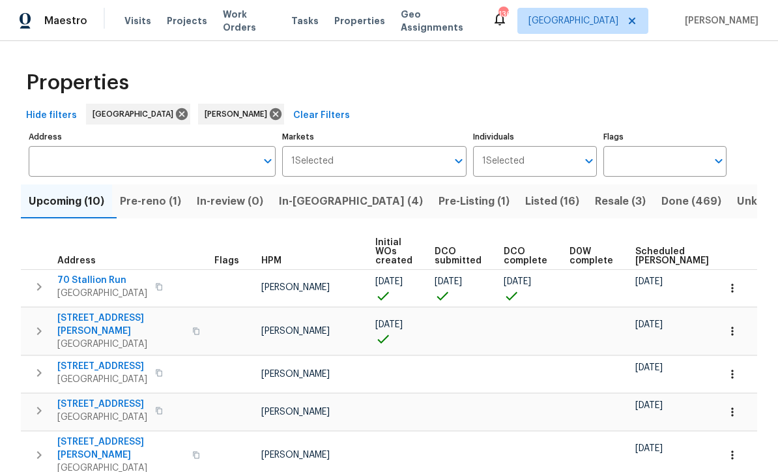
click at [91, 319] on span "[STREET_ADDRESS][PERSON_NAME]" at bounding box center [120, 325] width 127 height 26
click at [737, 334] on button "button" at bounding box center [732, 331] width 29 height 29
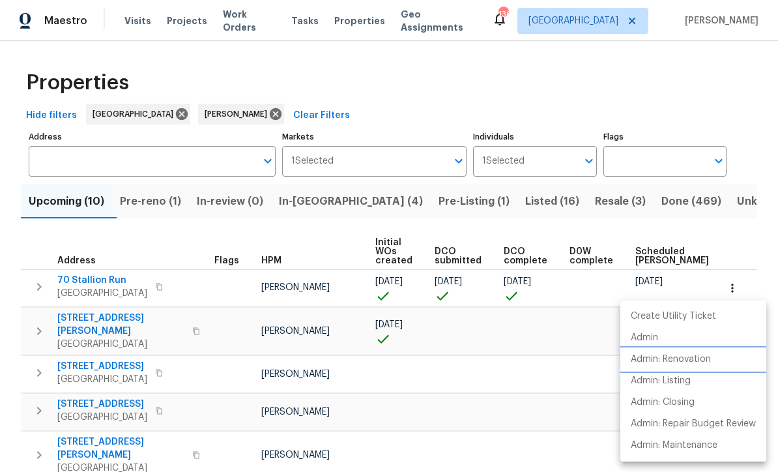
click at [682, 358] on p "Admin: Renovation" at bounding box center [671, 360] width 80 height 14
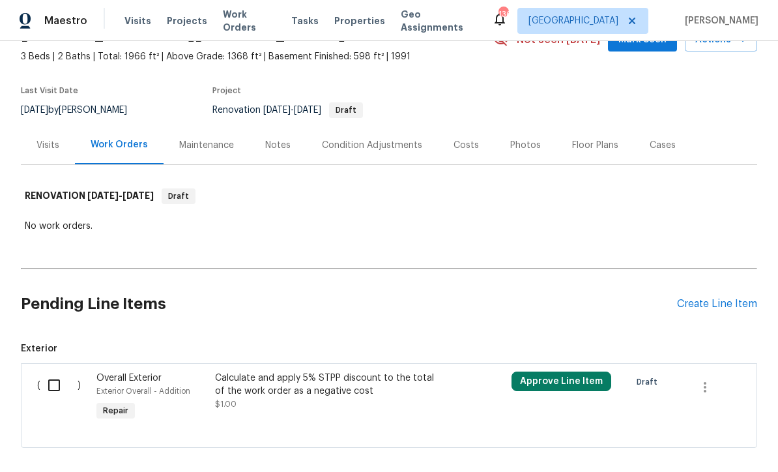
scroll to position [67, 0]
